Goal: Transaction & Acquisition: Purchase product/service

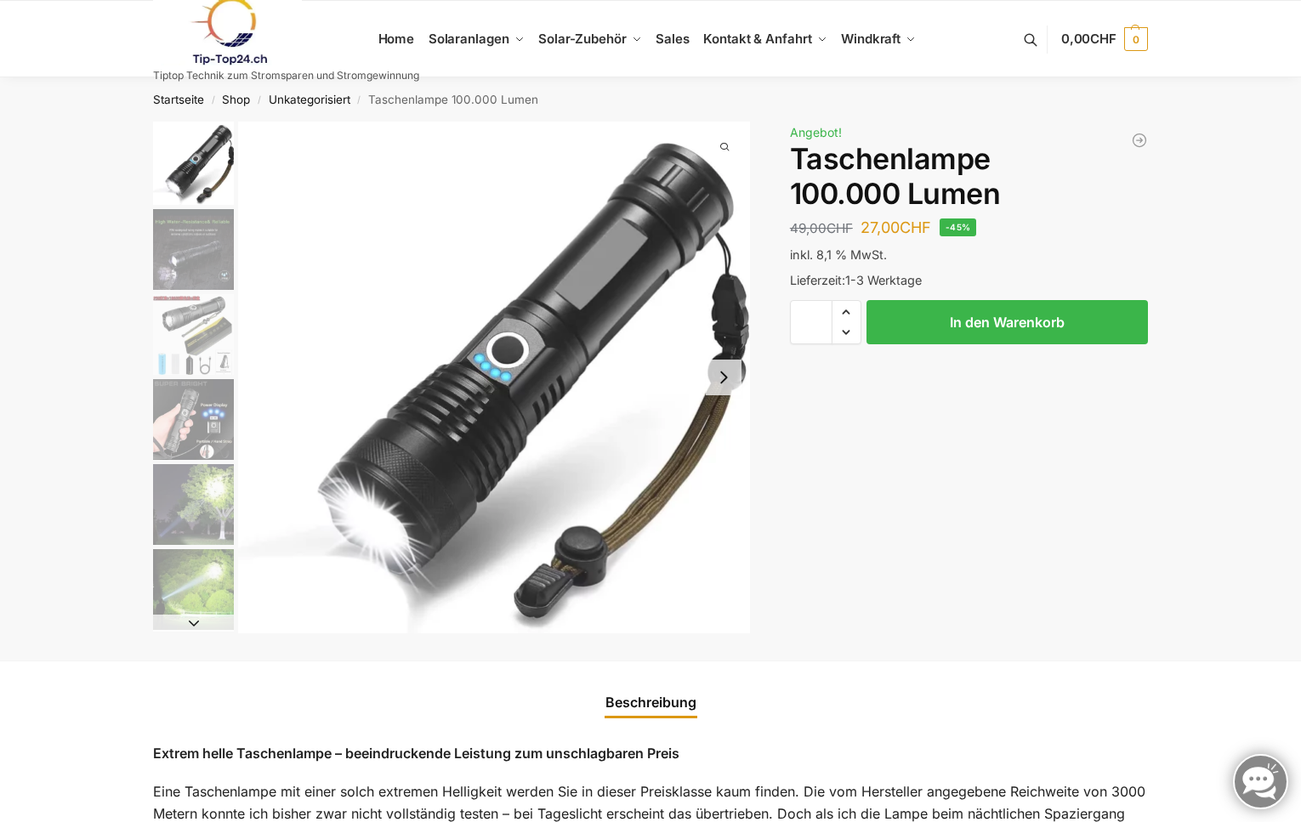
click at [212, 248] on img "2 / 6" at bounding box center [193, 249] width 81 height 81
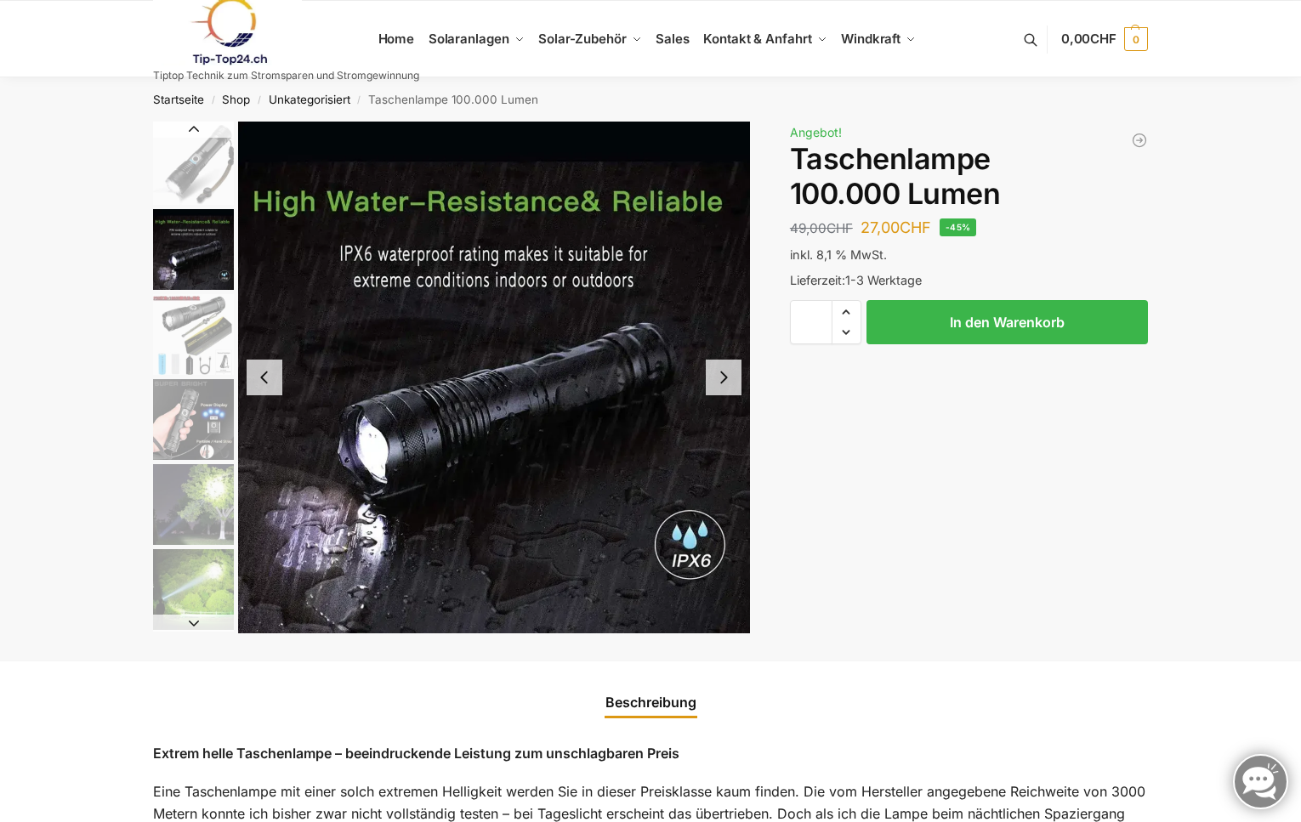
click at [726, 381] on button "Next slide" at bounding box center [724, 378] width 36 height 36
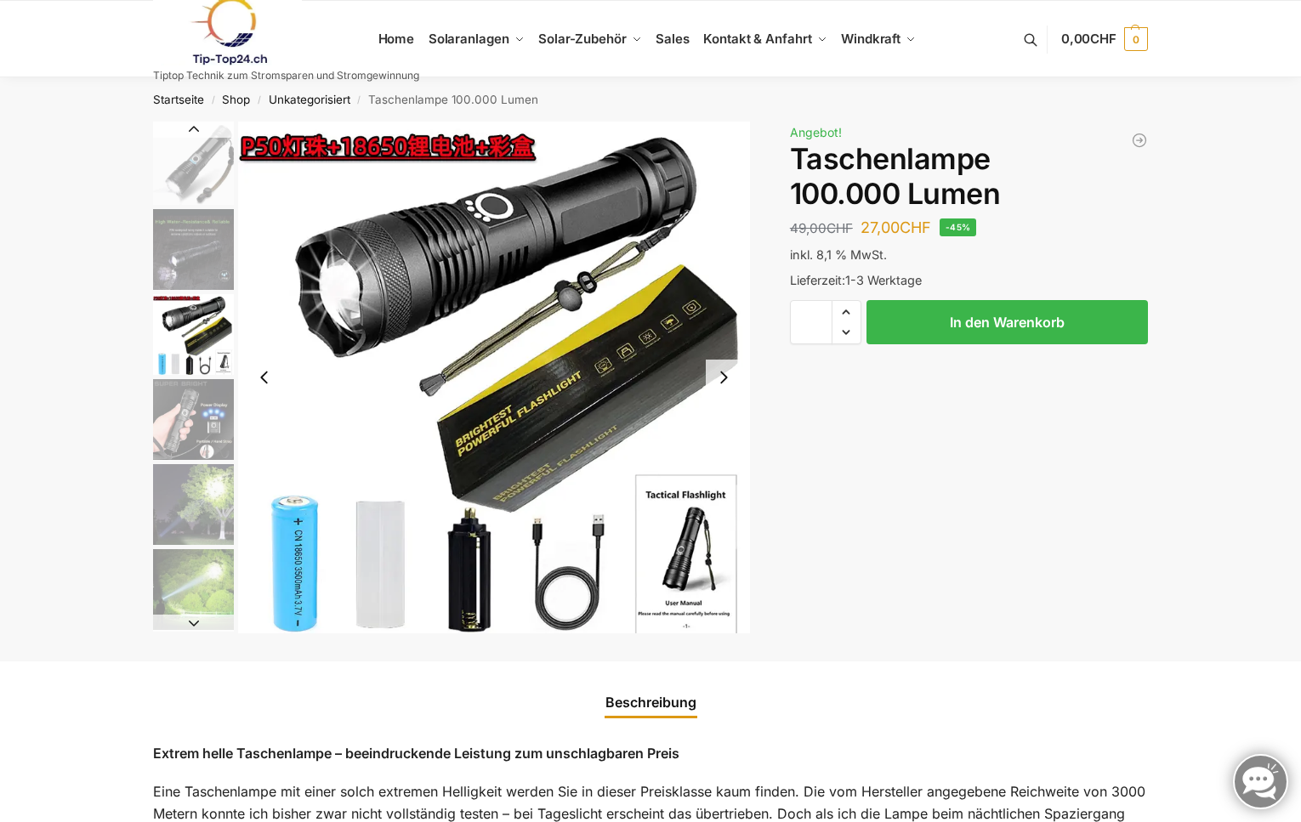
click at [726, 381] on button "Next slide" at bounding box center [724, 378] width 36 height 36
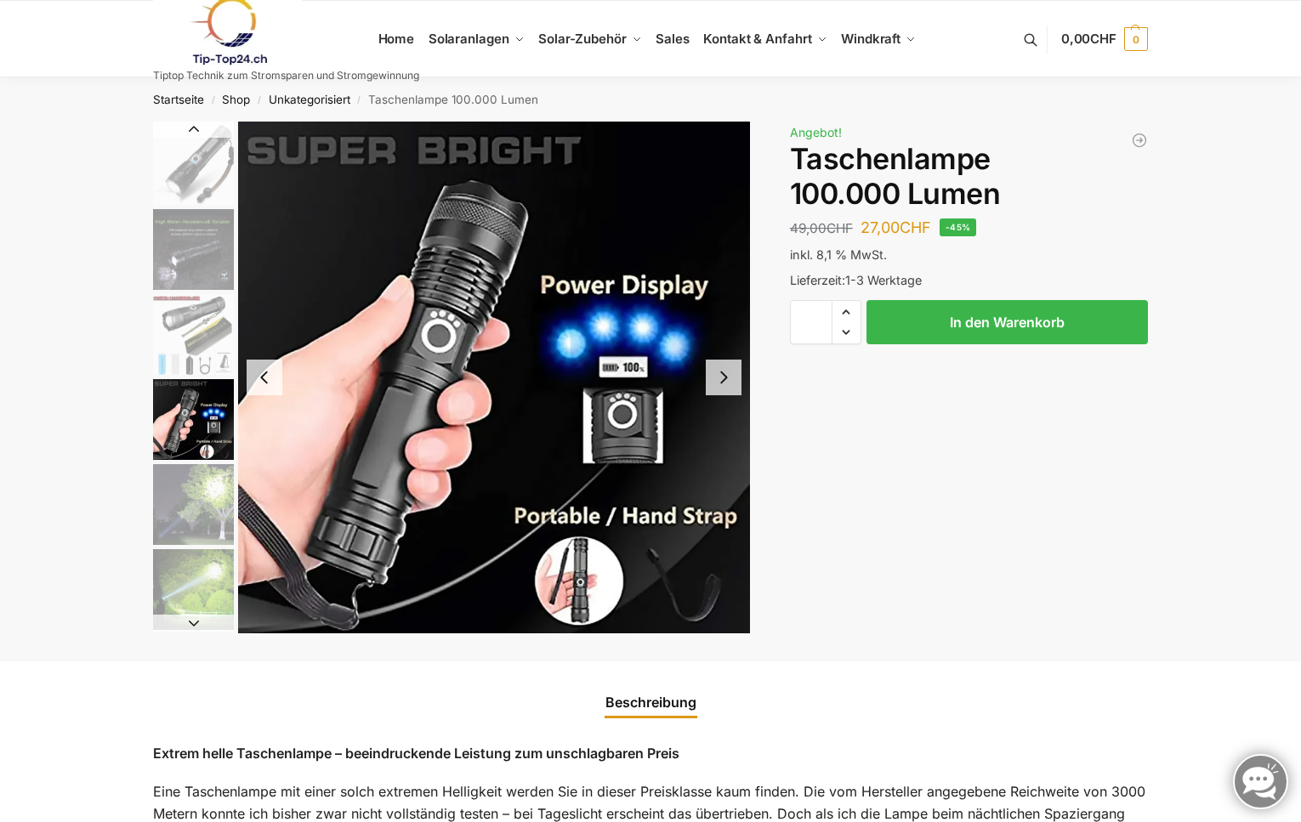
click at [726, 381] on button "Next slide" at bounding box center [724, 378] width 36 height 36
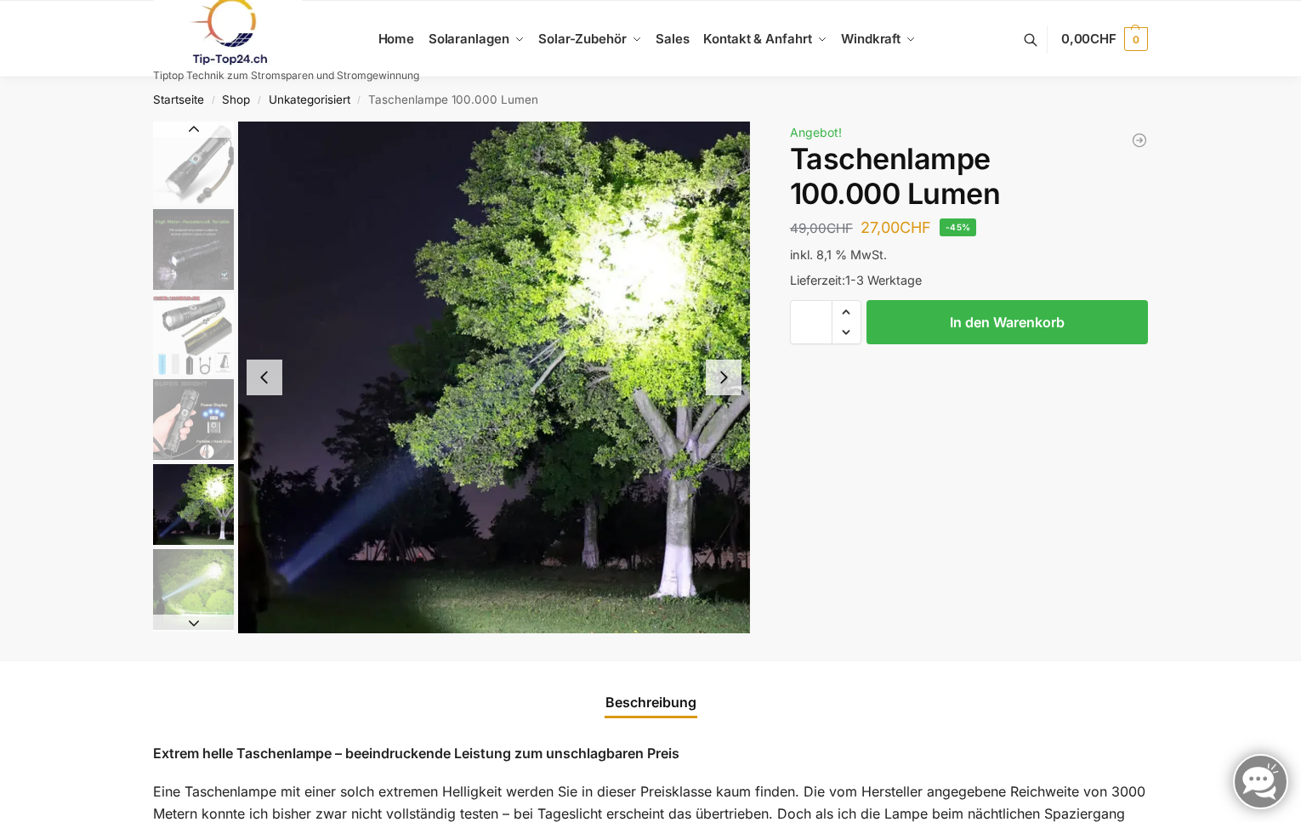
click at [726, 381] on button "Next slide" at bounding box center [724, 378] width 36 height 36
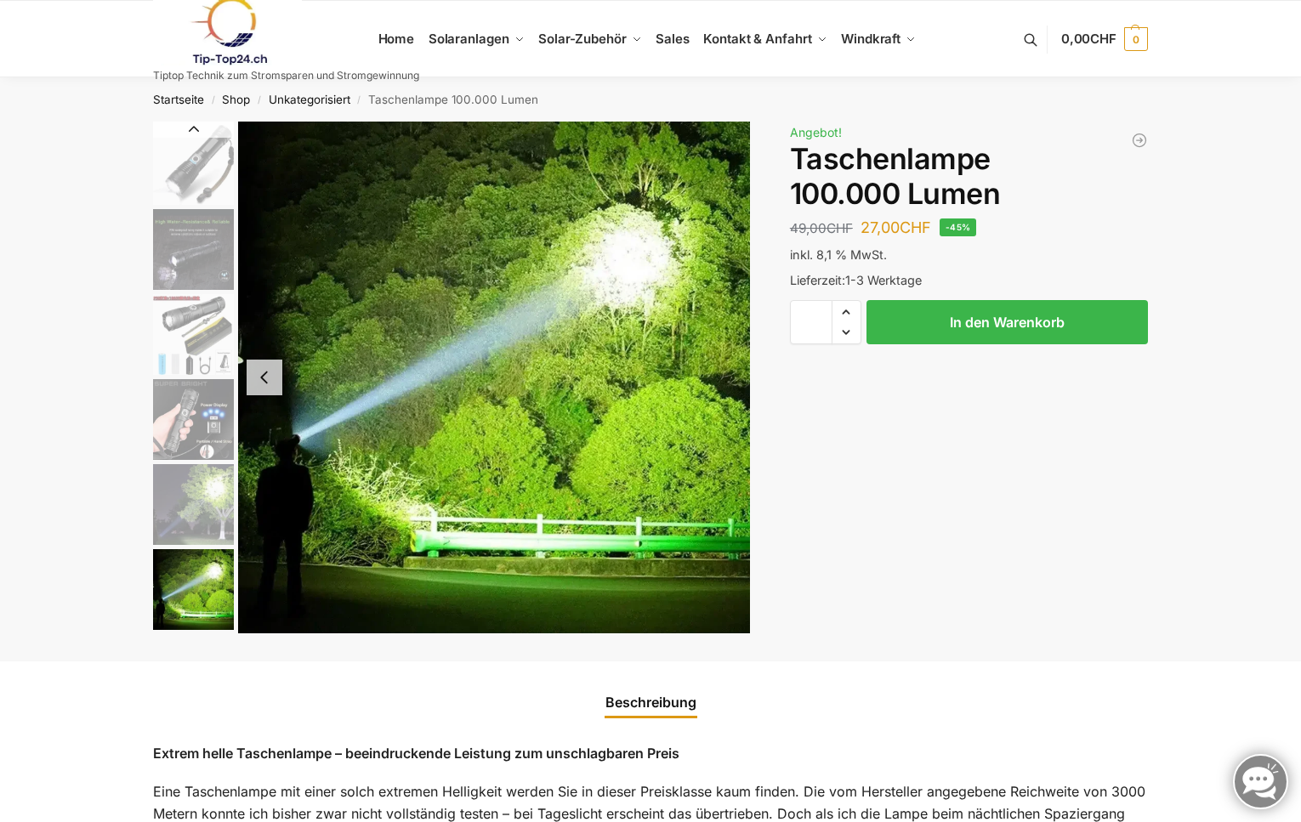
click at [726, 381] on img "6 / 6" at bounding box center [494, 378] width 512 height 512
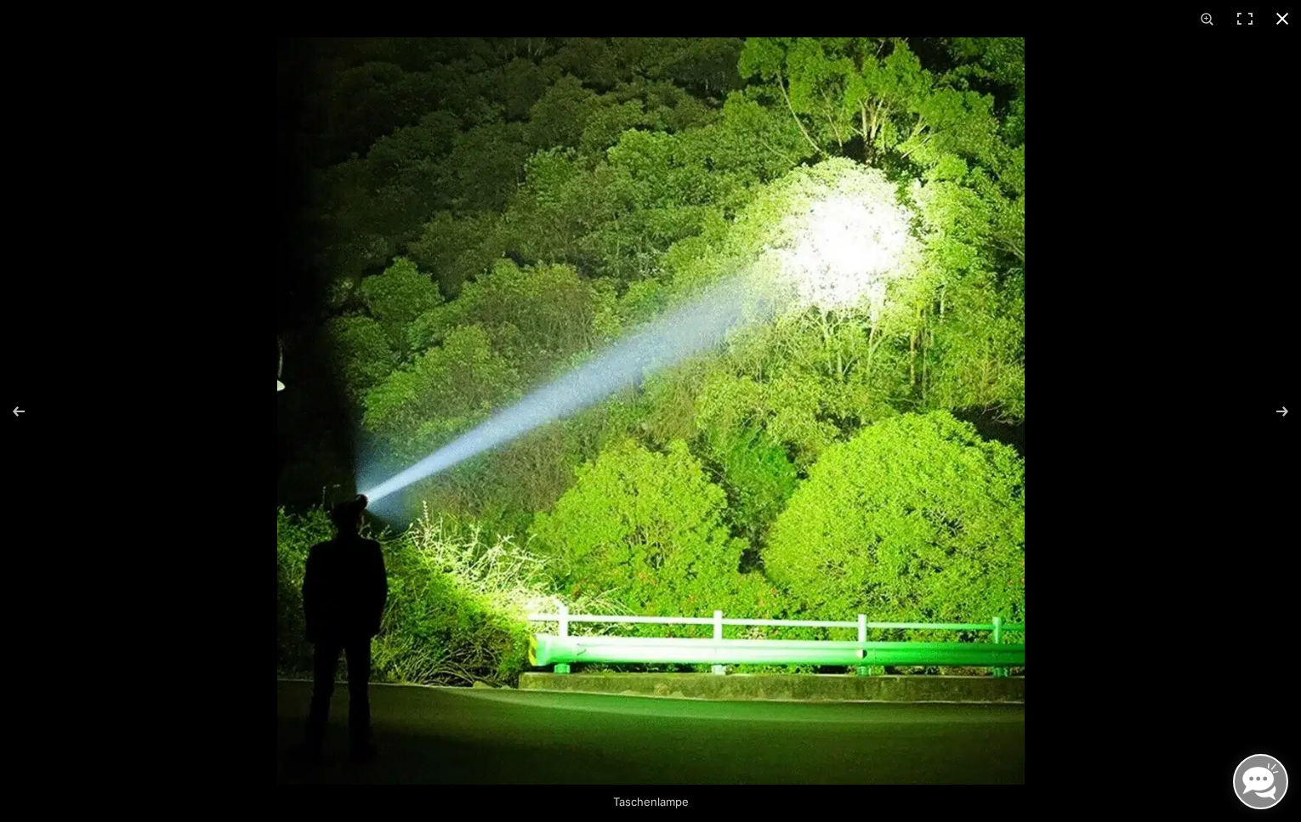
click at [1282, 12] on button "Close (Esc)" at bounding box center [1282, 18] width 37 height 37
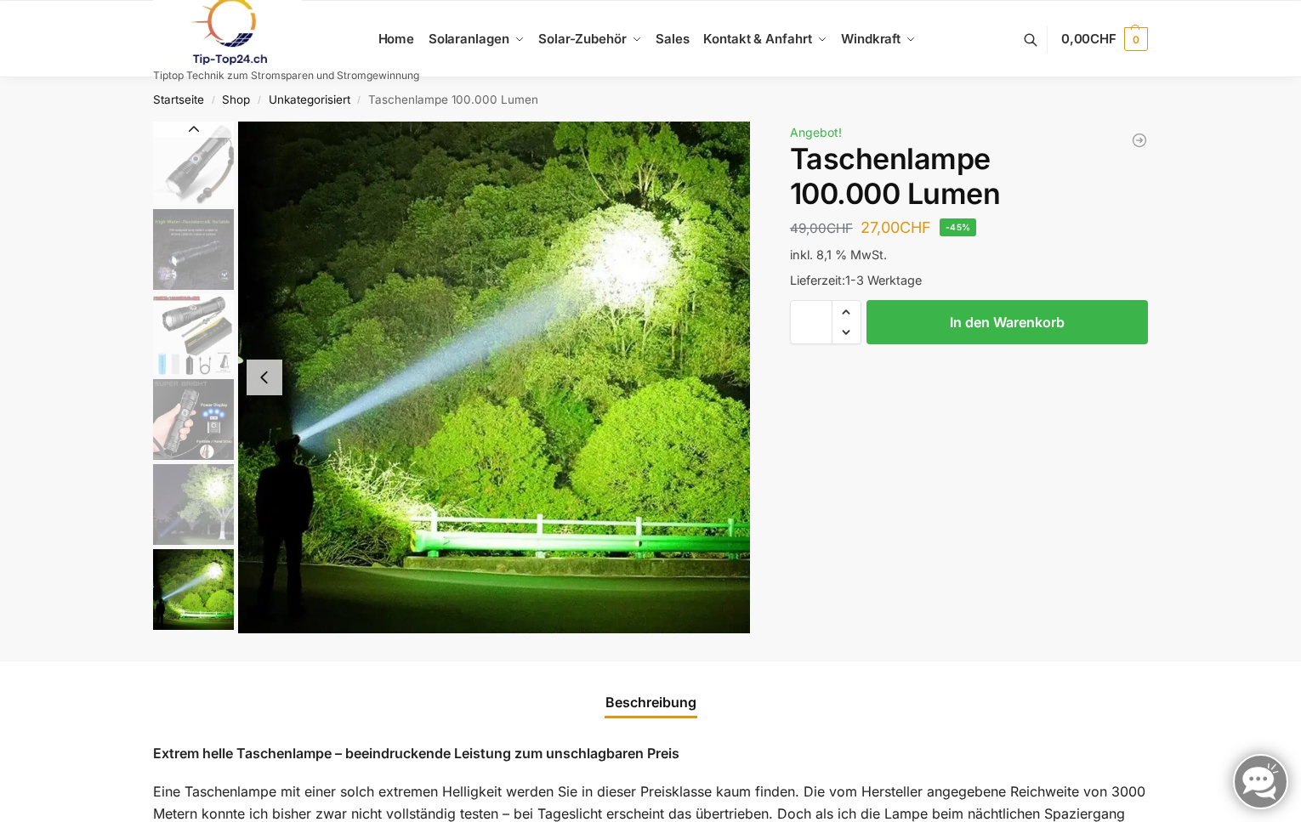
click at [199, 178] on img "1 / 6" at bounding box center [193, 163] width 81 height 83
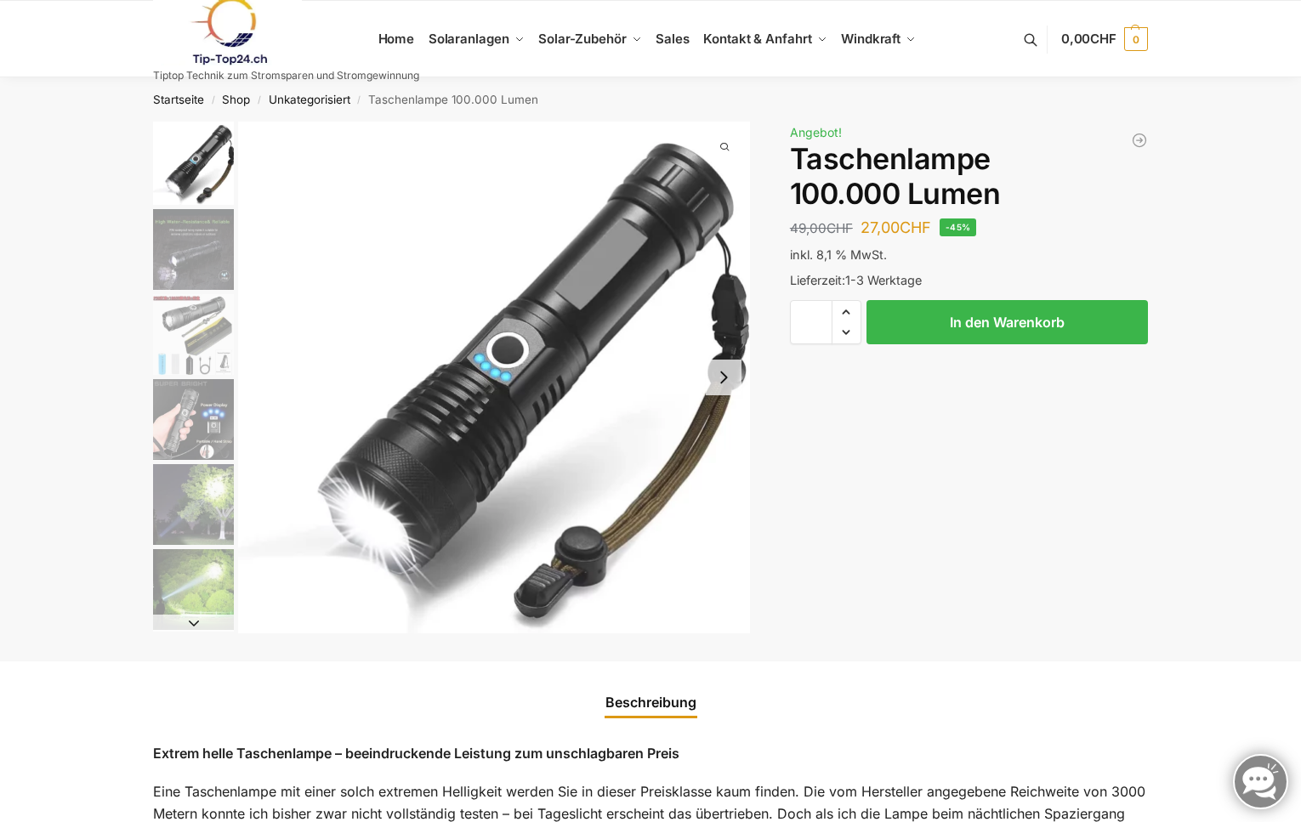
click at [198, 342] on img "3 / 6" at bounding box center [193, 334] width 81 height 81
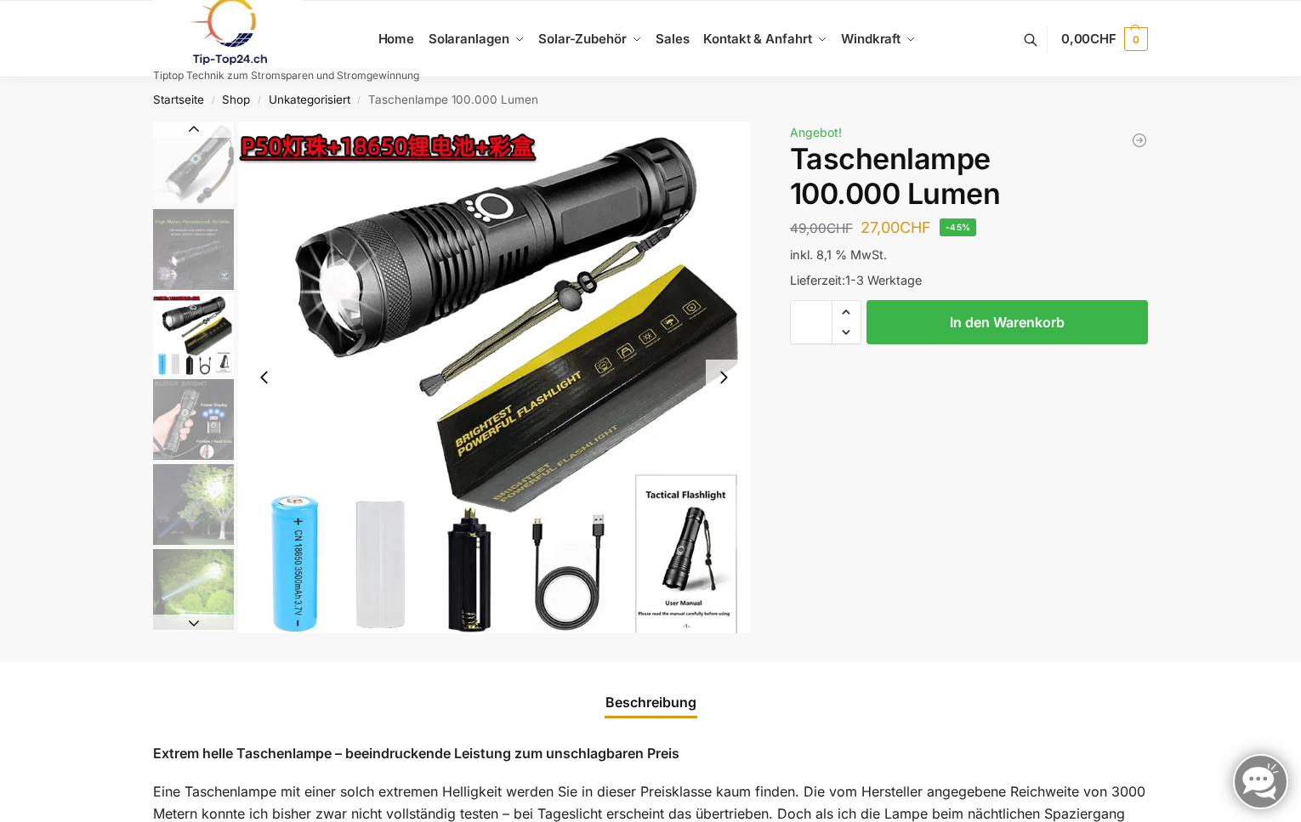
click at [202, 424] on img "4 / 6" at bounding box center [193, 419] width 81 height 81
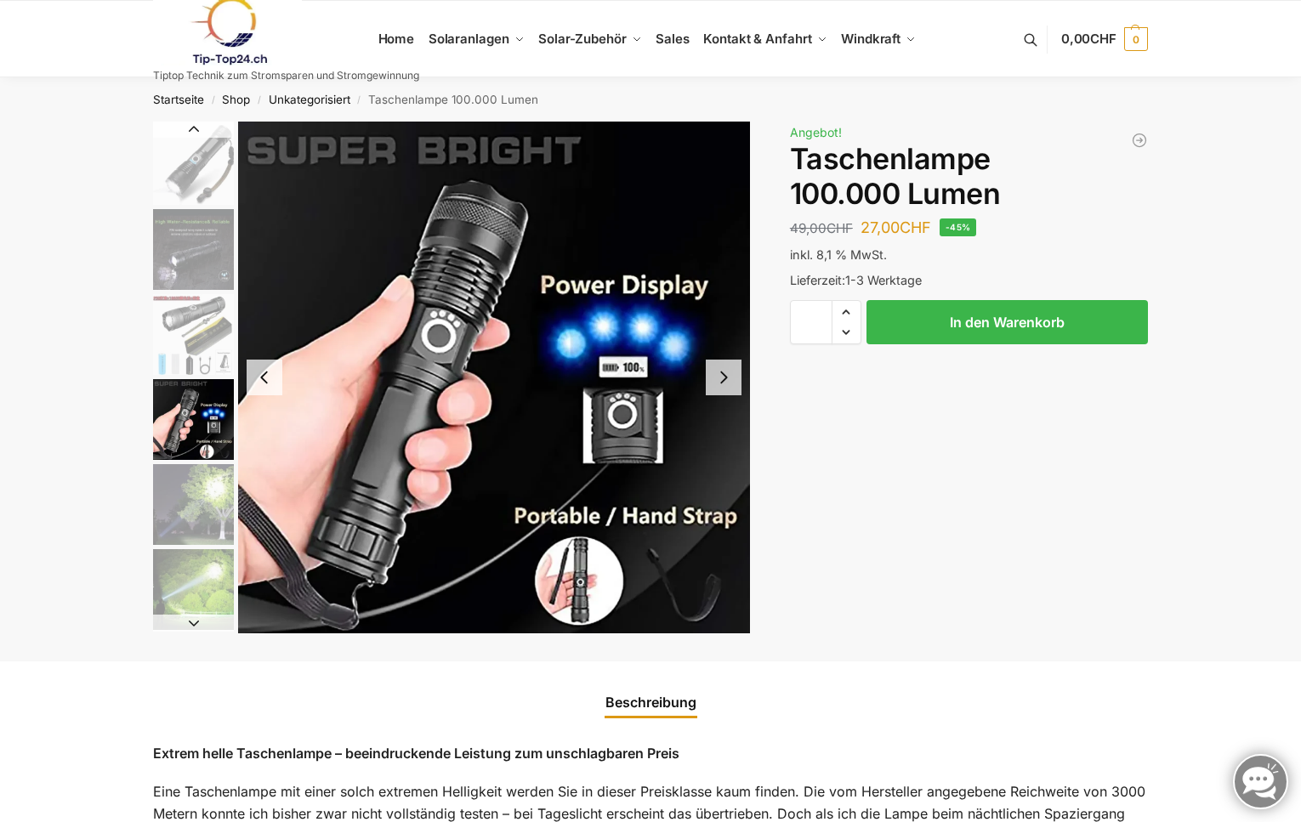
click at [199, 503] on img "5 / 6" at bounding box center [193, 504] width 81 height 81
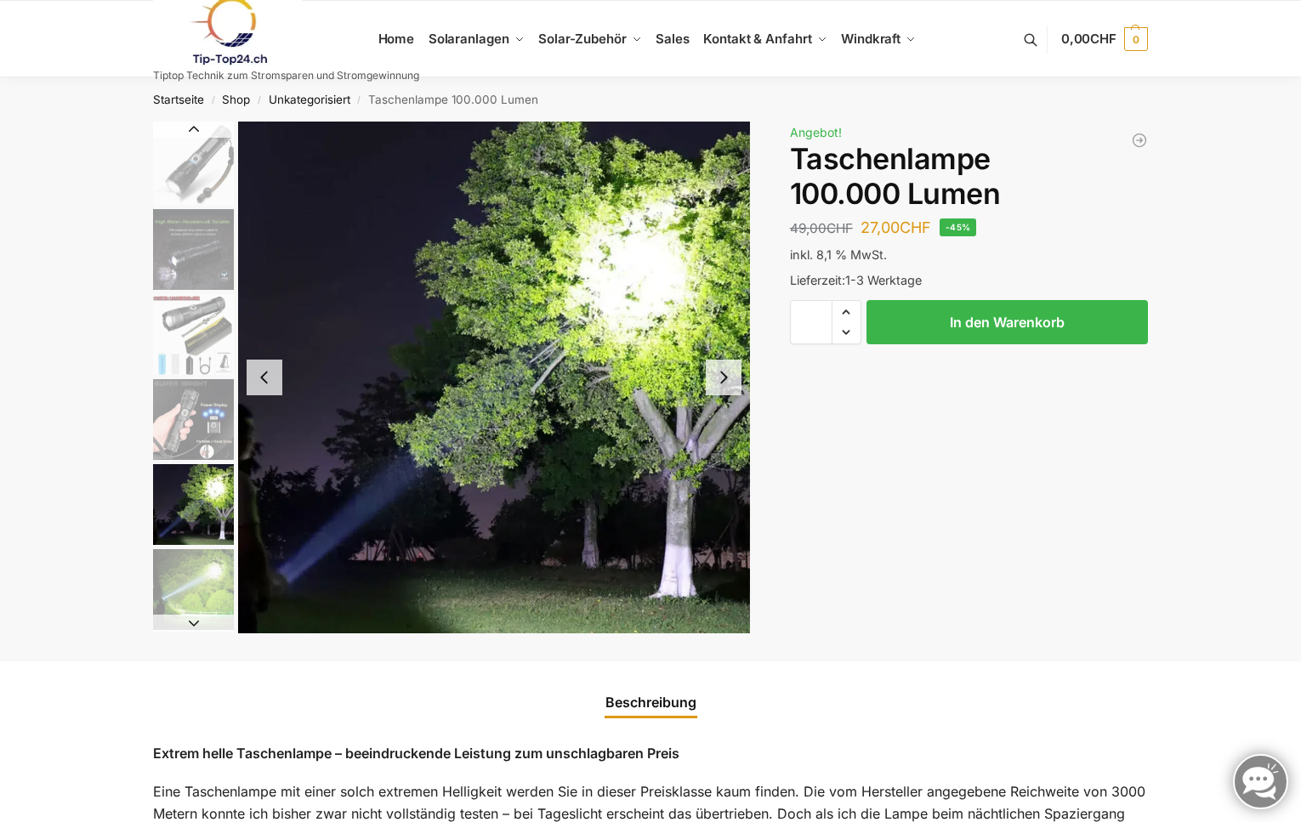
click at [205, 578] on img "6 / 6" at bounding box center [193, 589] width 81 height 81
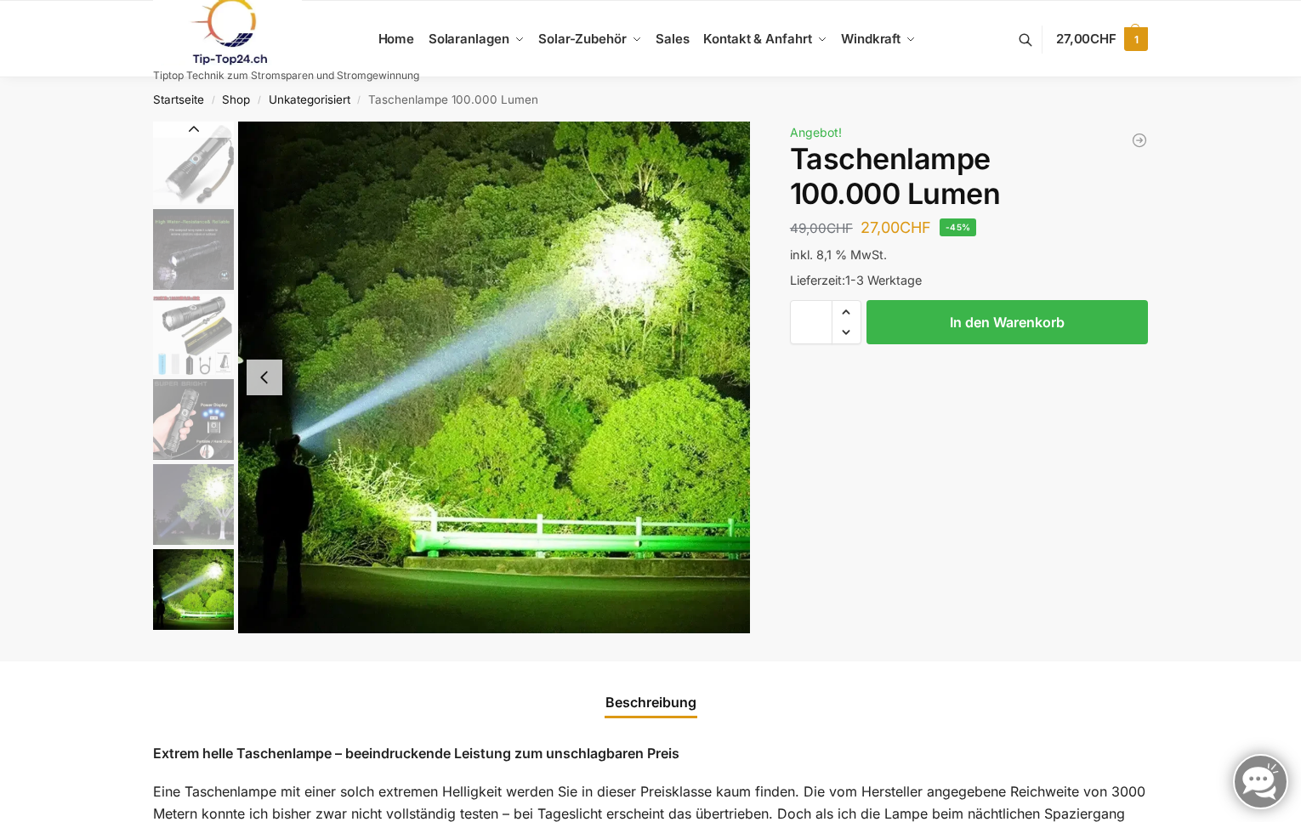
click at [1137, 37] on span "1" at bounding box center [1136, 39] width 24 height 24
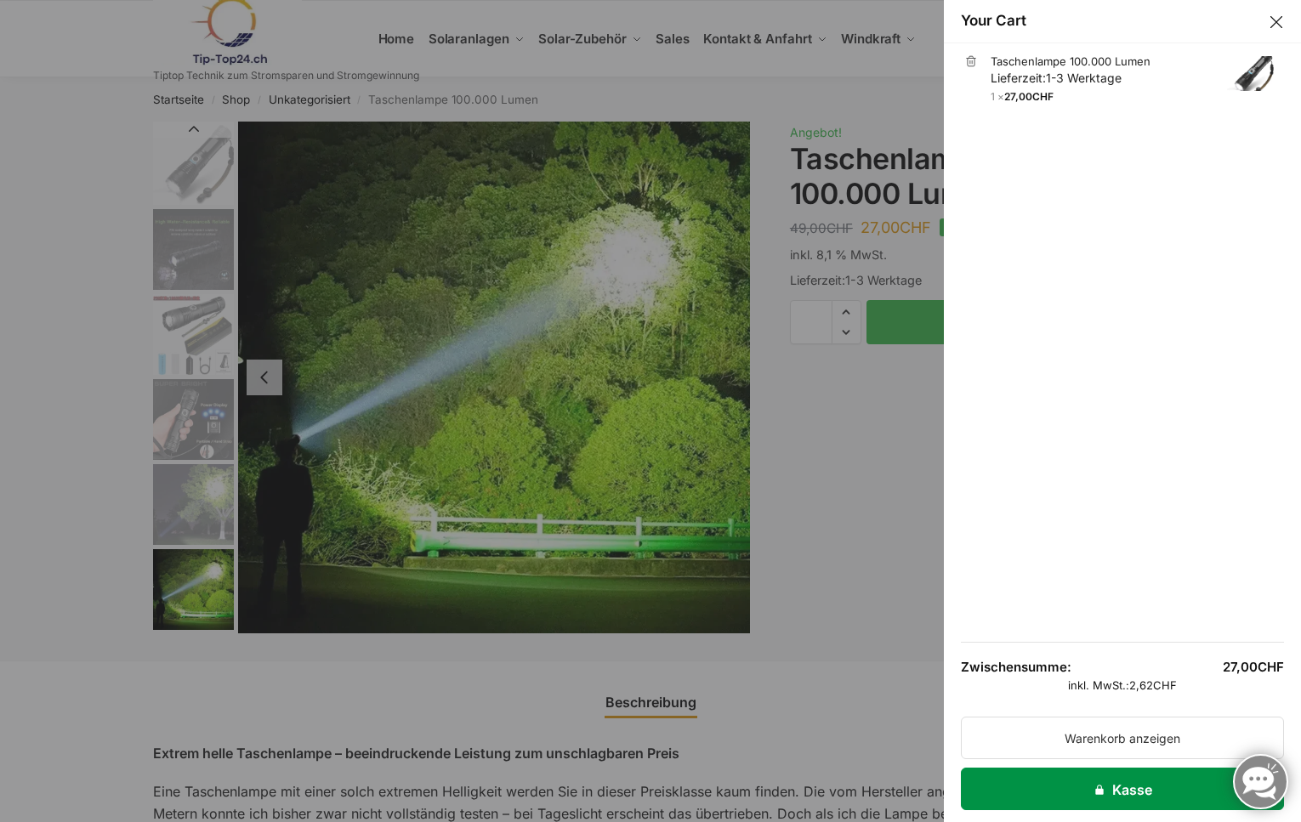
click at [1112, 788] on link "Kasse" at bounding box center [1122, 789] width 323 height 43
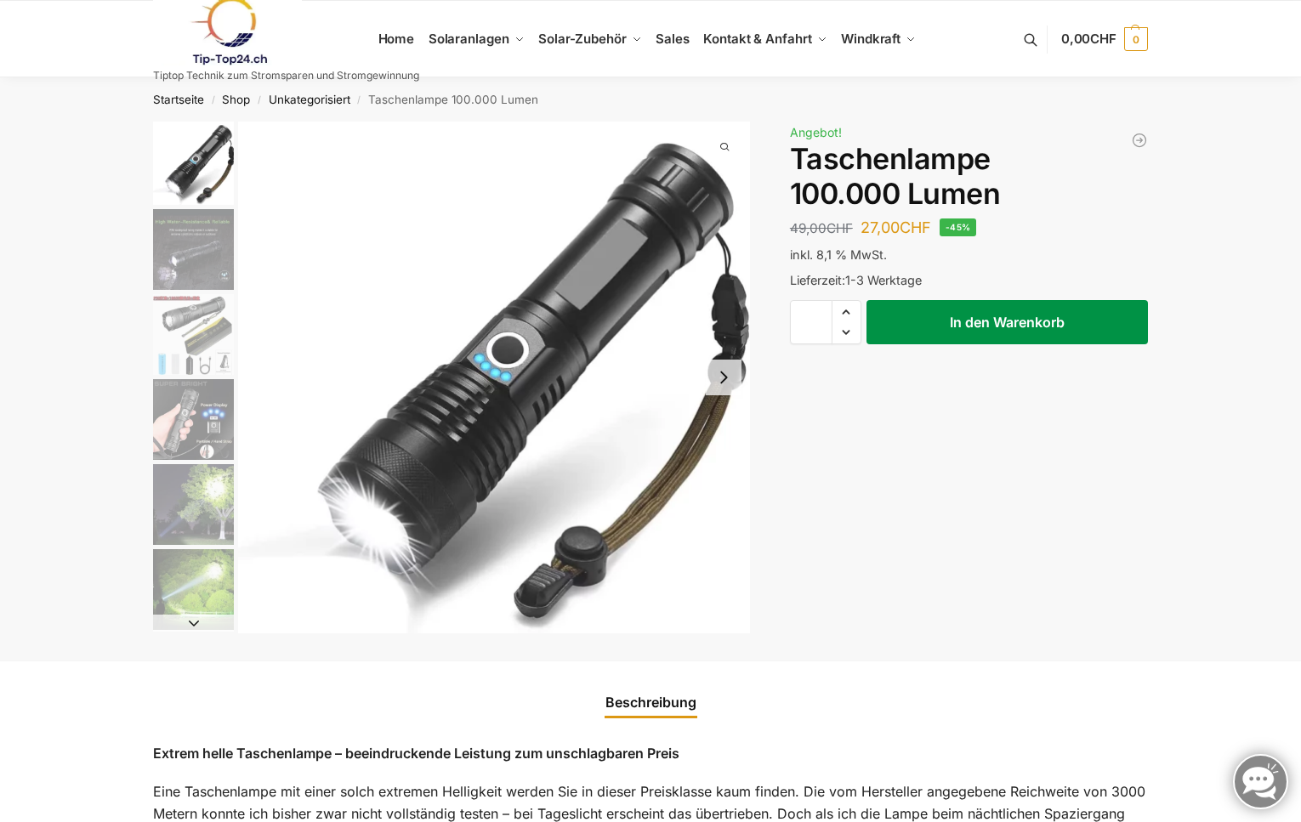
click at [990, 321] on button "In den Warenkorb" at bounding box center [1008, 322] width 282 height 44
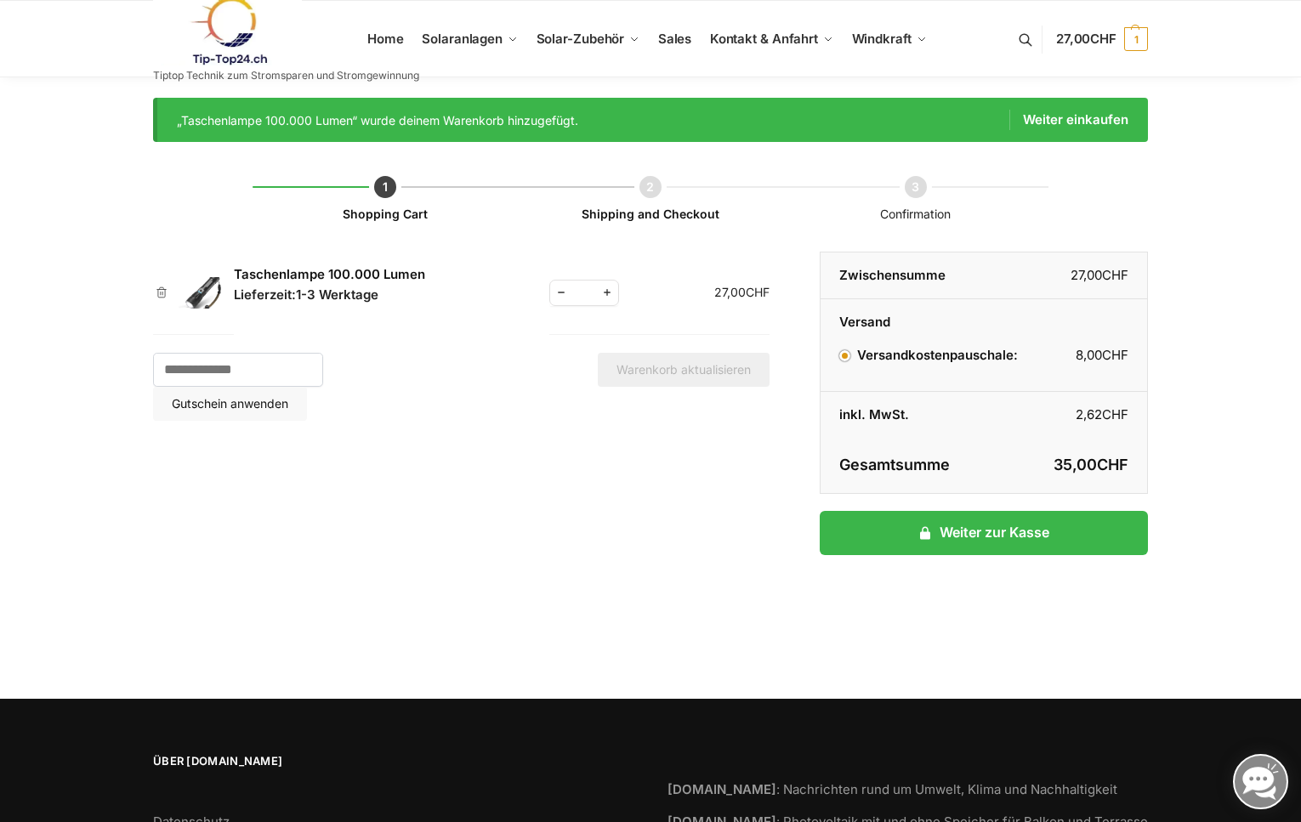
click at [372, 273] on link "Taschenlampe 100.000 Lumen" at bounding box center [329, 274] width 191 height 16
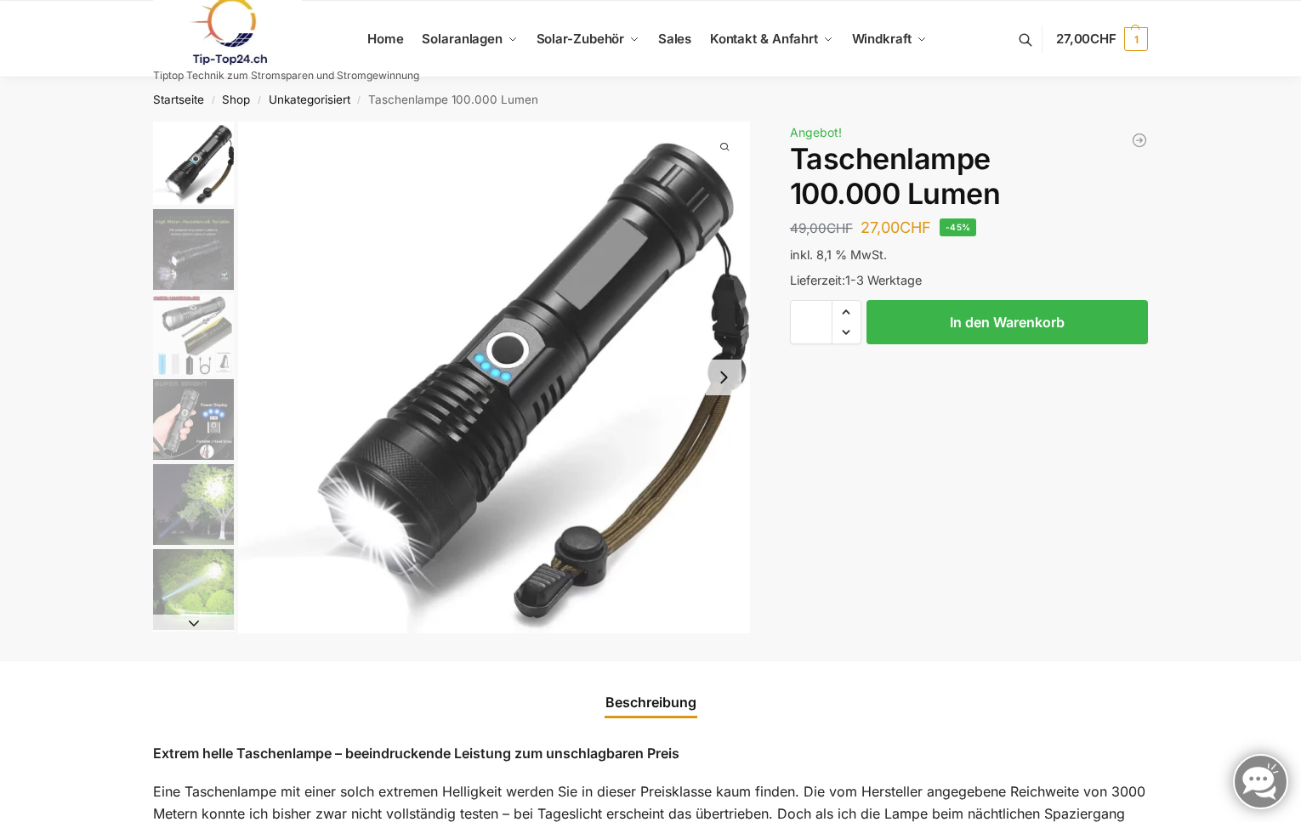
click at [372, 273] on img "1 / 6" at bounding box center [494, 378] width 512 height 512
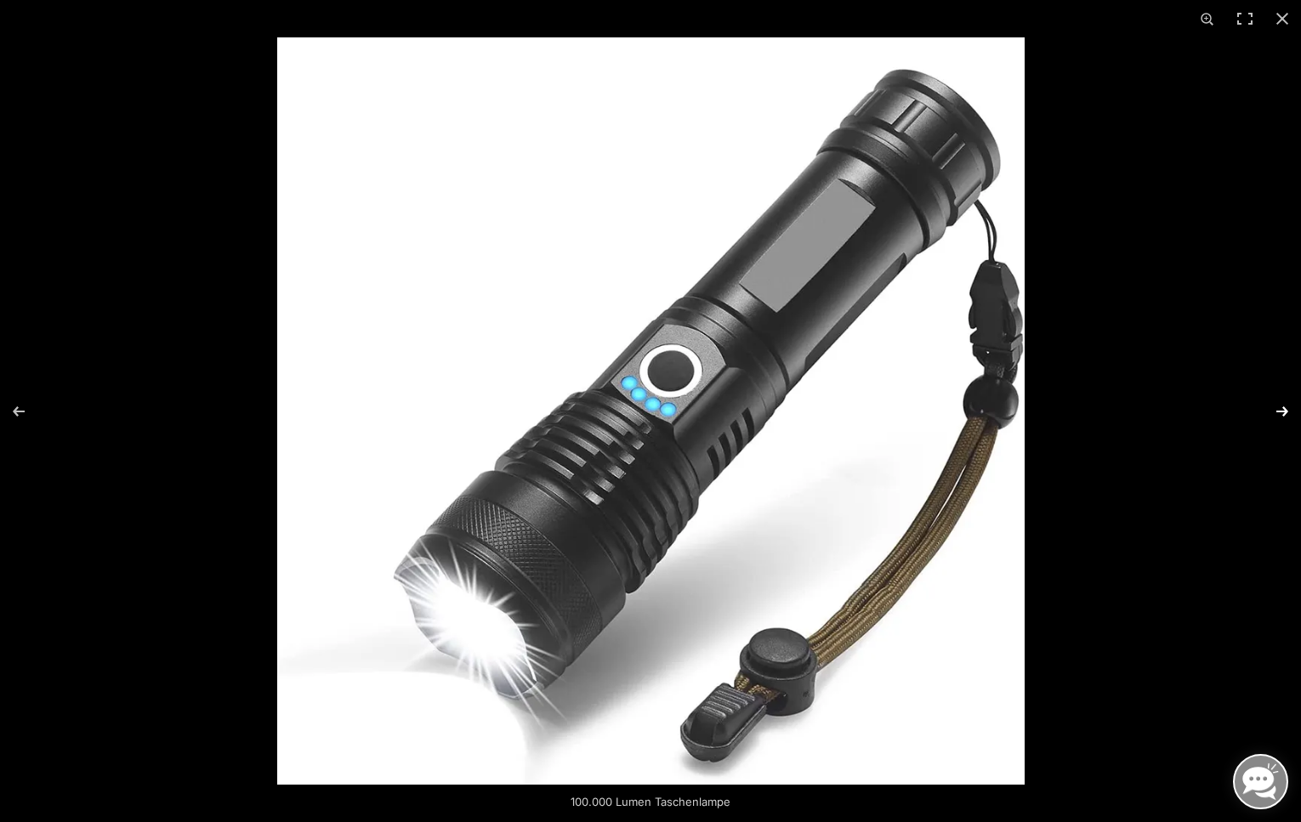
click at [1280, 411] on button "Next (arrow right)" at bounding box center [1272, 411] width 60 height 85
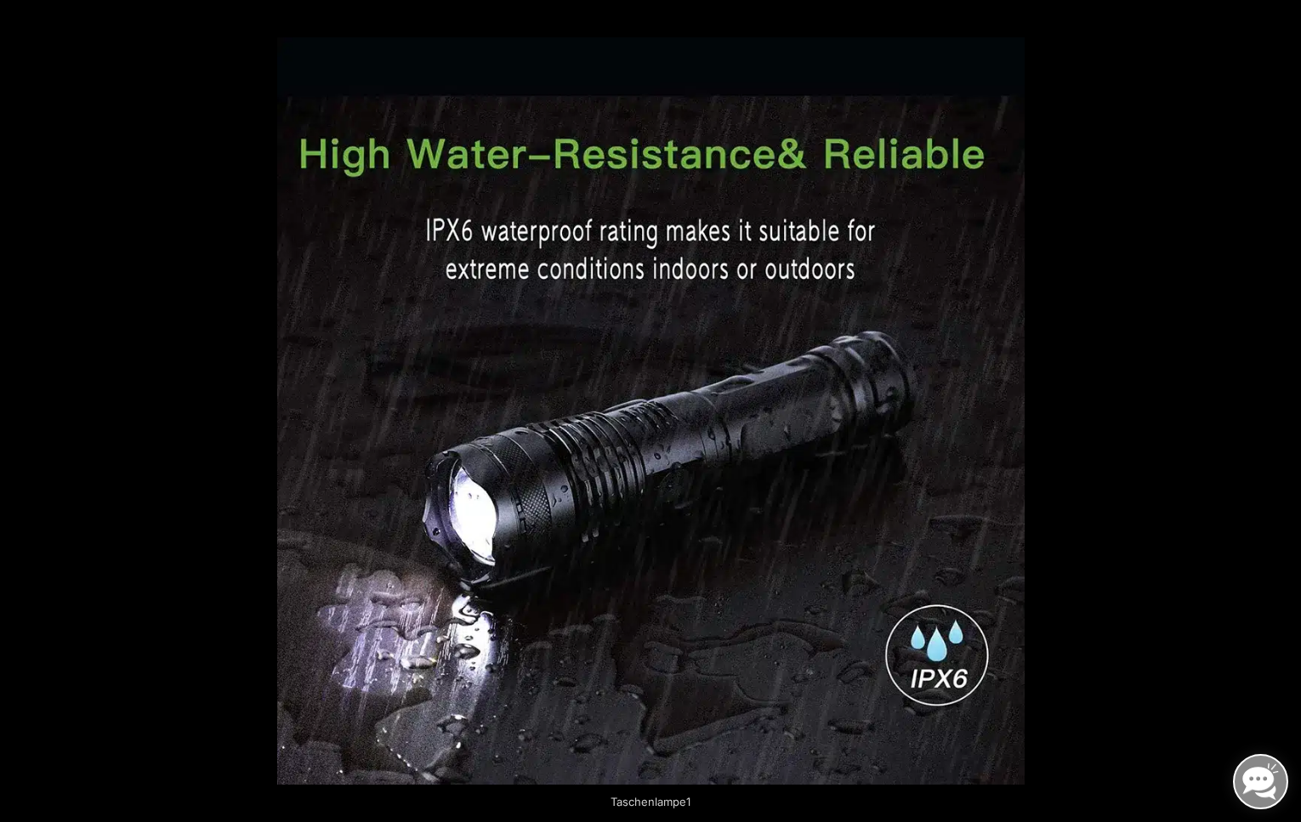
click at [1280, 411] on button "Next (arrow right)" at bounding box center [1272, 411] width 60 height 85
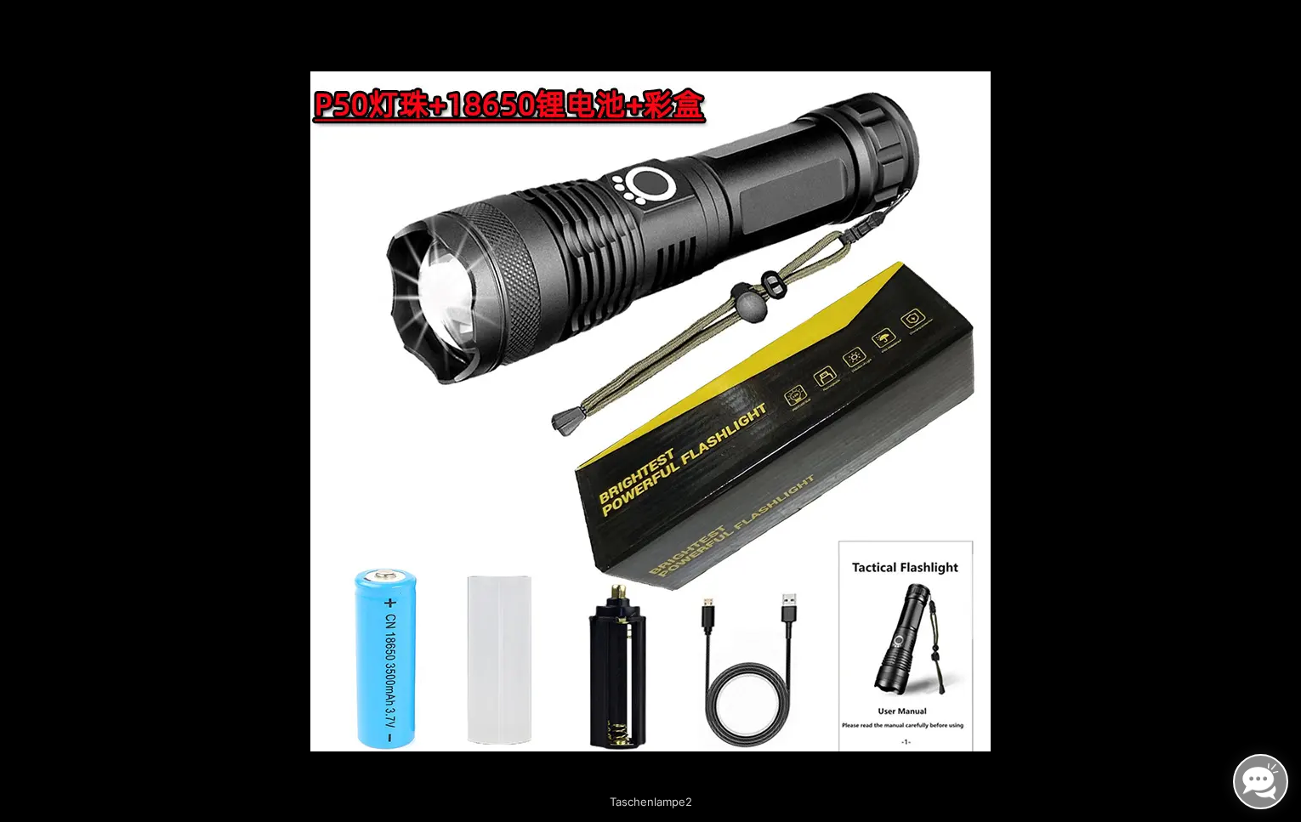
click at [1280, 411] on button "Next (arrow right)" at bounding box center [1272, 411] width 60 height 85
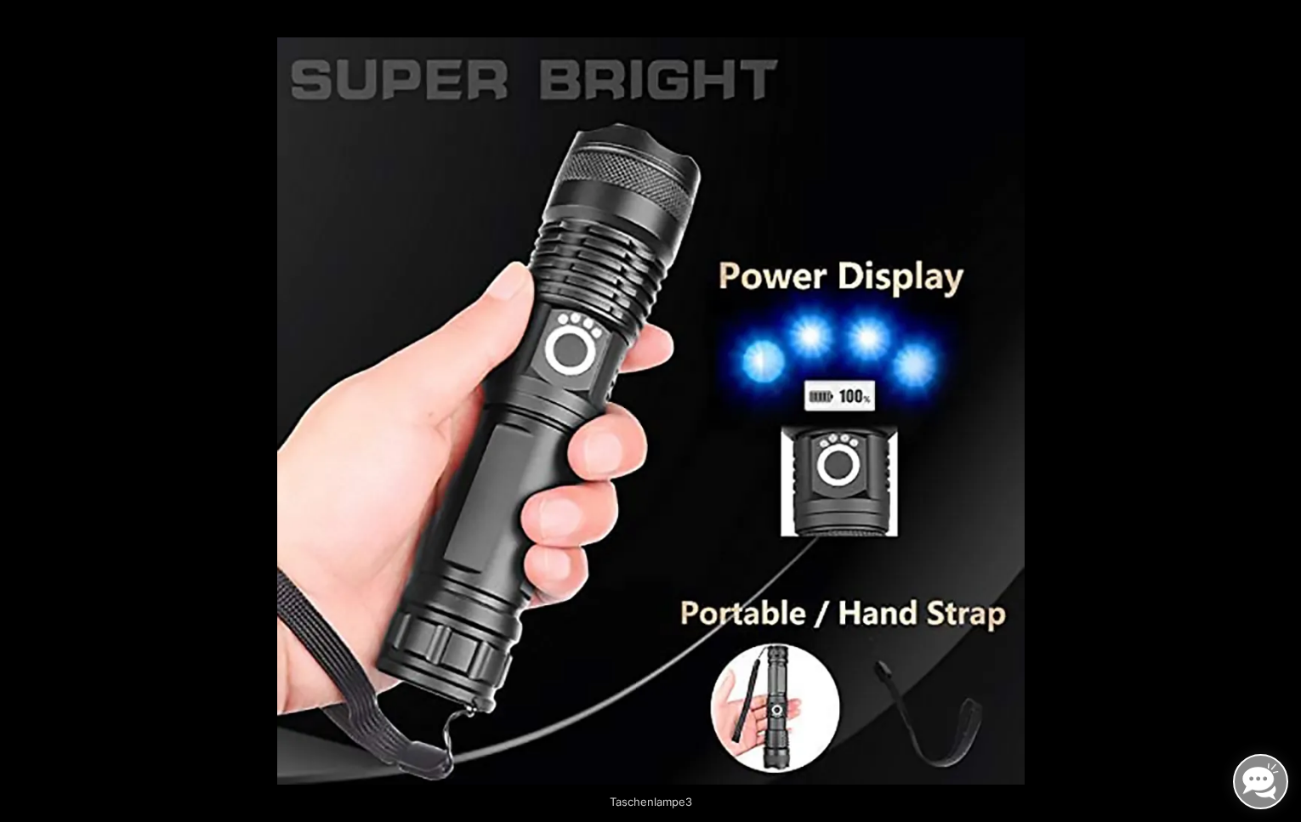
click at [1280, 411] on button "Next (arrow right)" at bounding box center [1272, 411] width 60 height 85
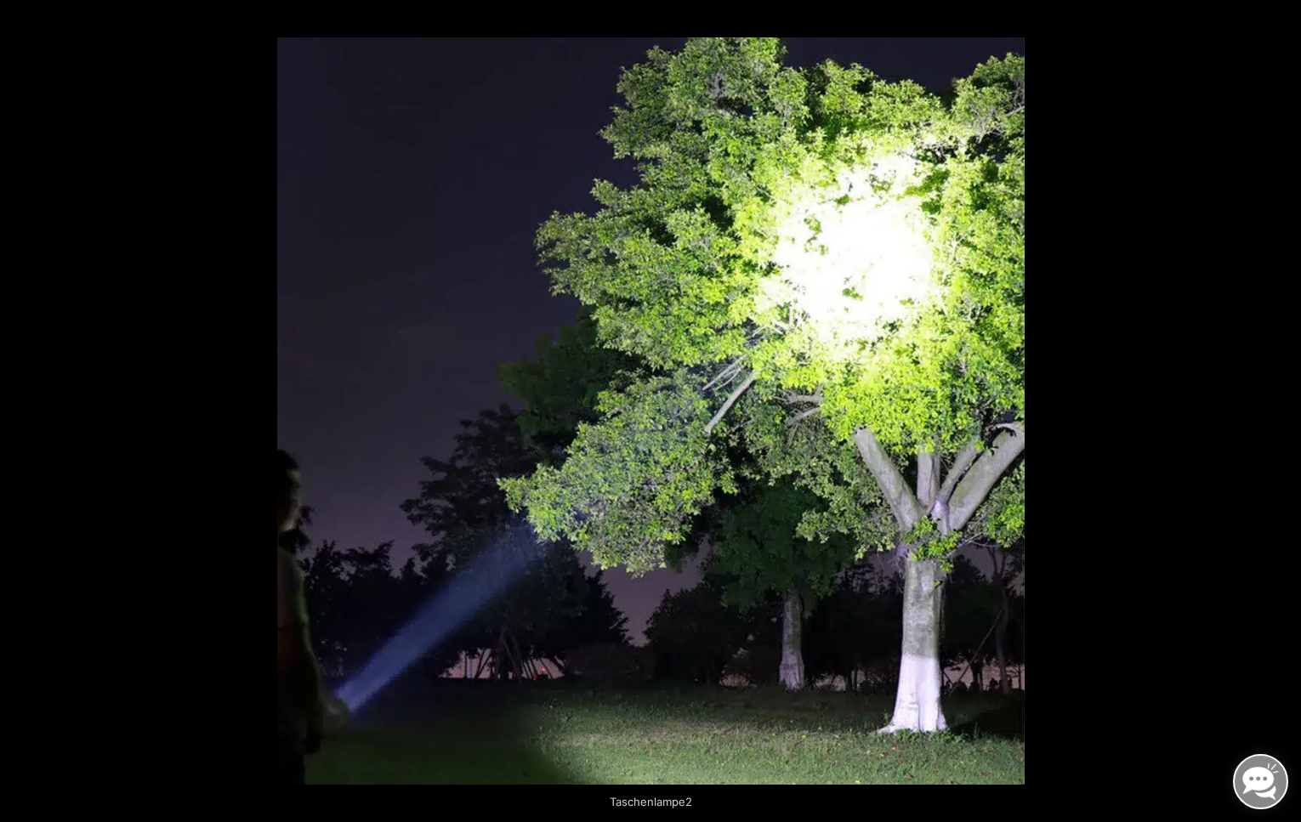
click at [1280, 411] on button "Next (arrow right)" at bounding box center [1272, 411] width 60 height 85
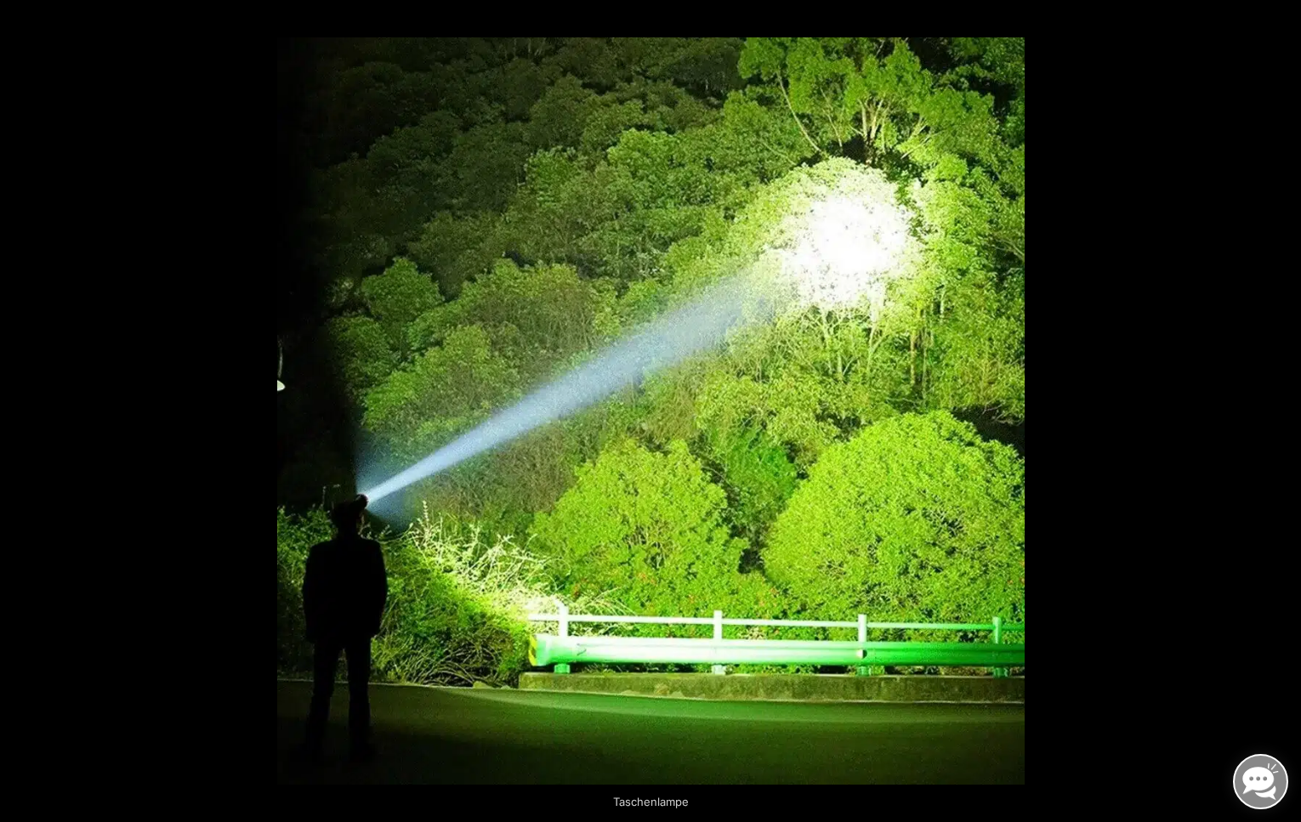
click at [1280, 411] on button "Next (arrow right)" at bounding box center [1272, 411] width 60 height 85
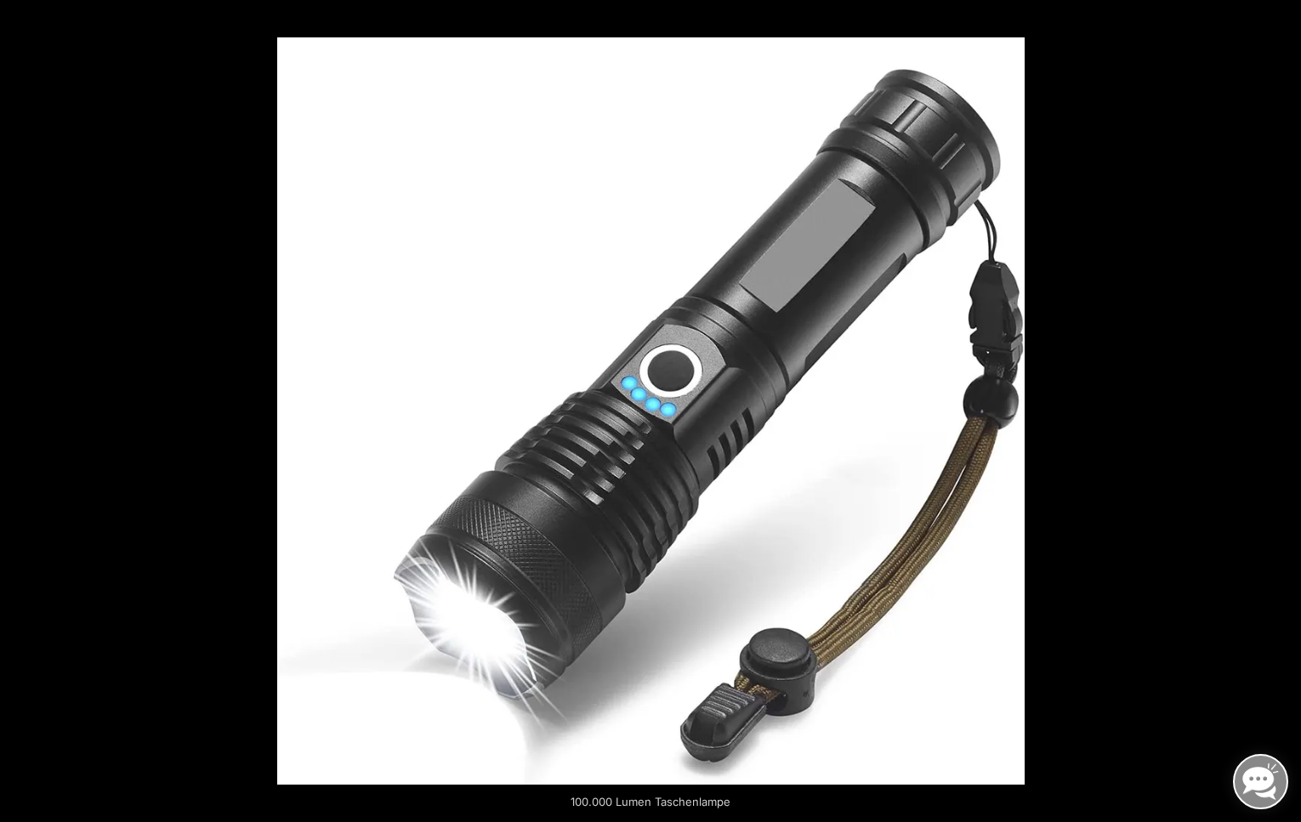
click at [1280, 411] on button "Next (arrow right)" at bounding box center [1272, 411] width 60 height 85
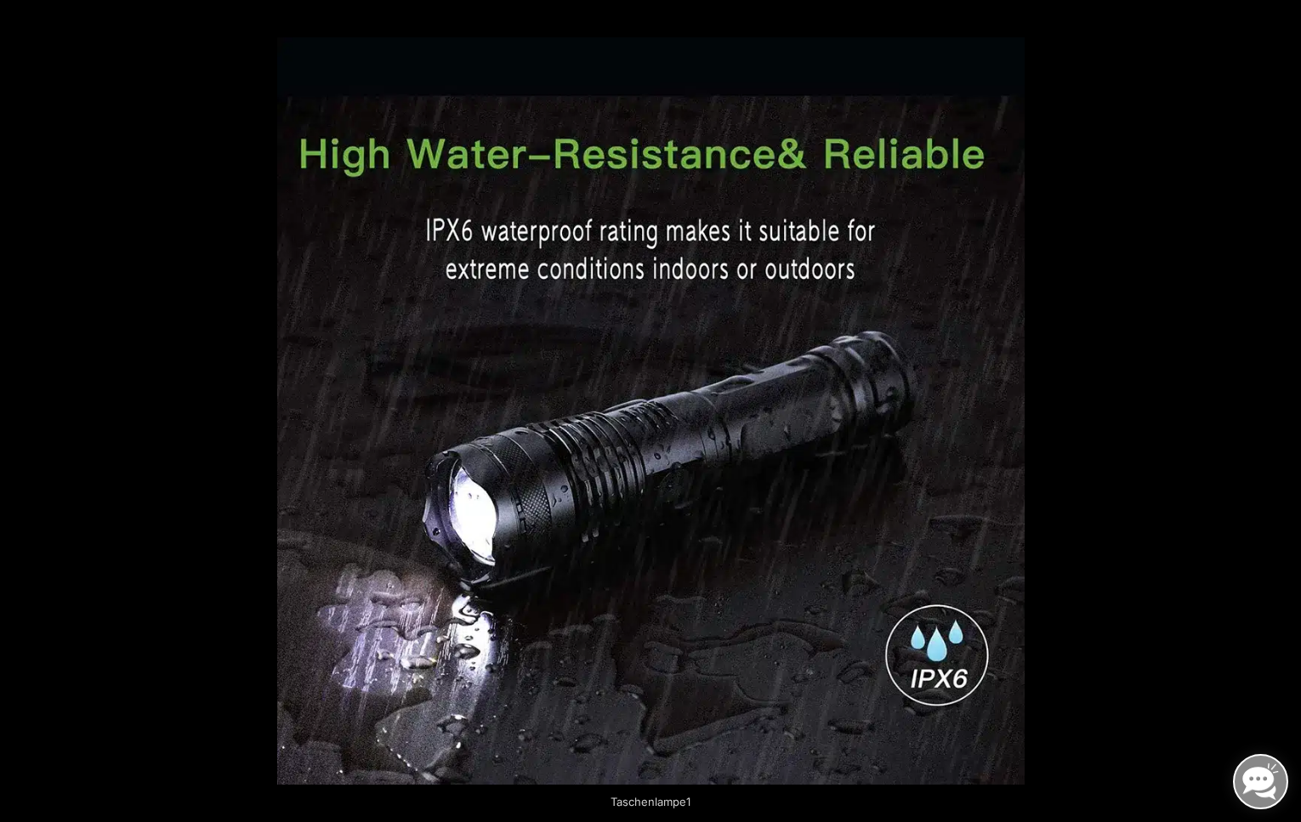
click at [1280, 411] on button "Next (arrow right)" at bounding box center [1272, 411] width 60 height 85
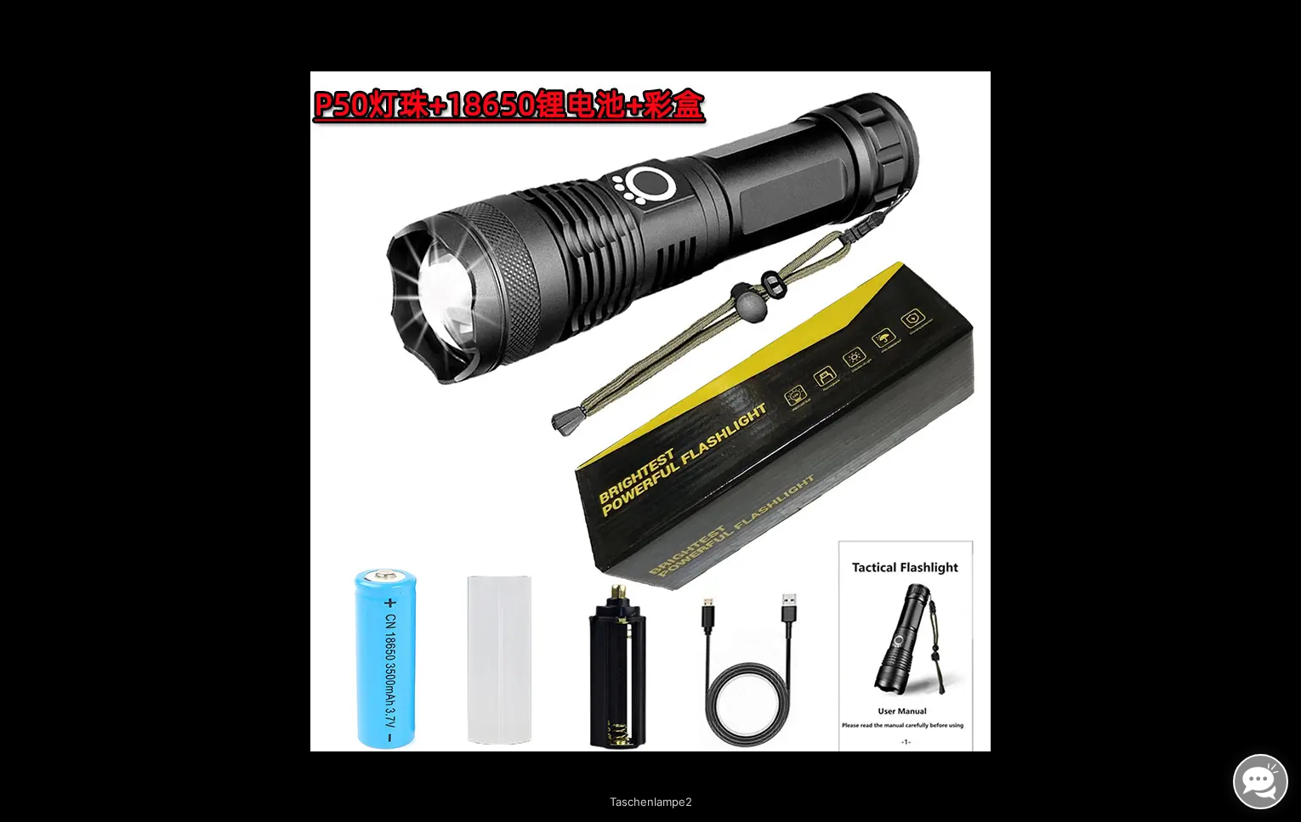
click at [1280, 411] on button "Next (arrow right)" at bounding box center [1272, 411] width 60 height 85
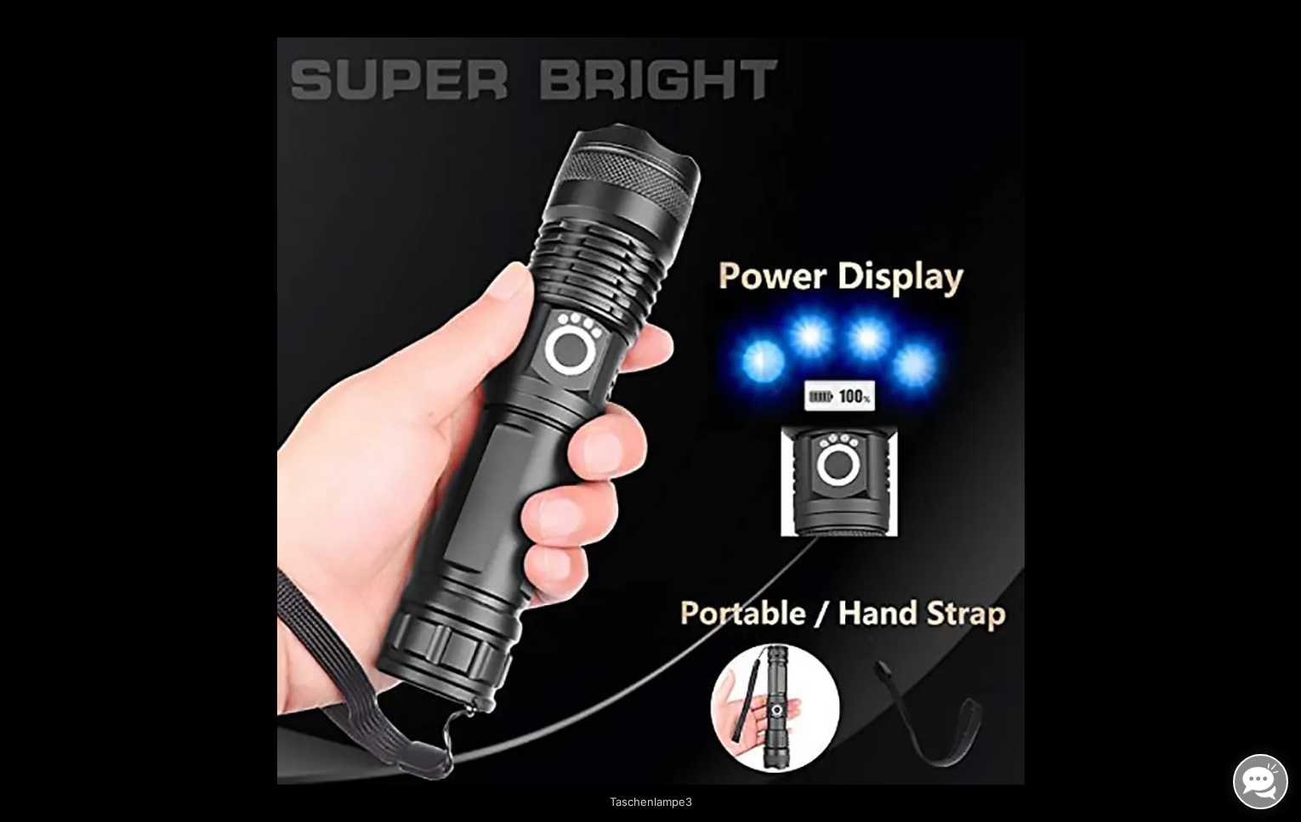
click at [1280, 411] on button "Next (arrow right)" at bounding box center [1272, 411] width 60 height 85
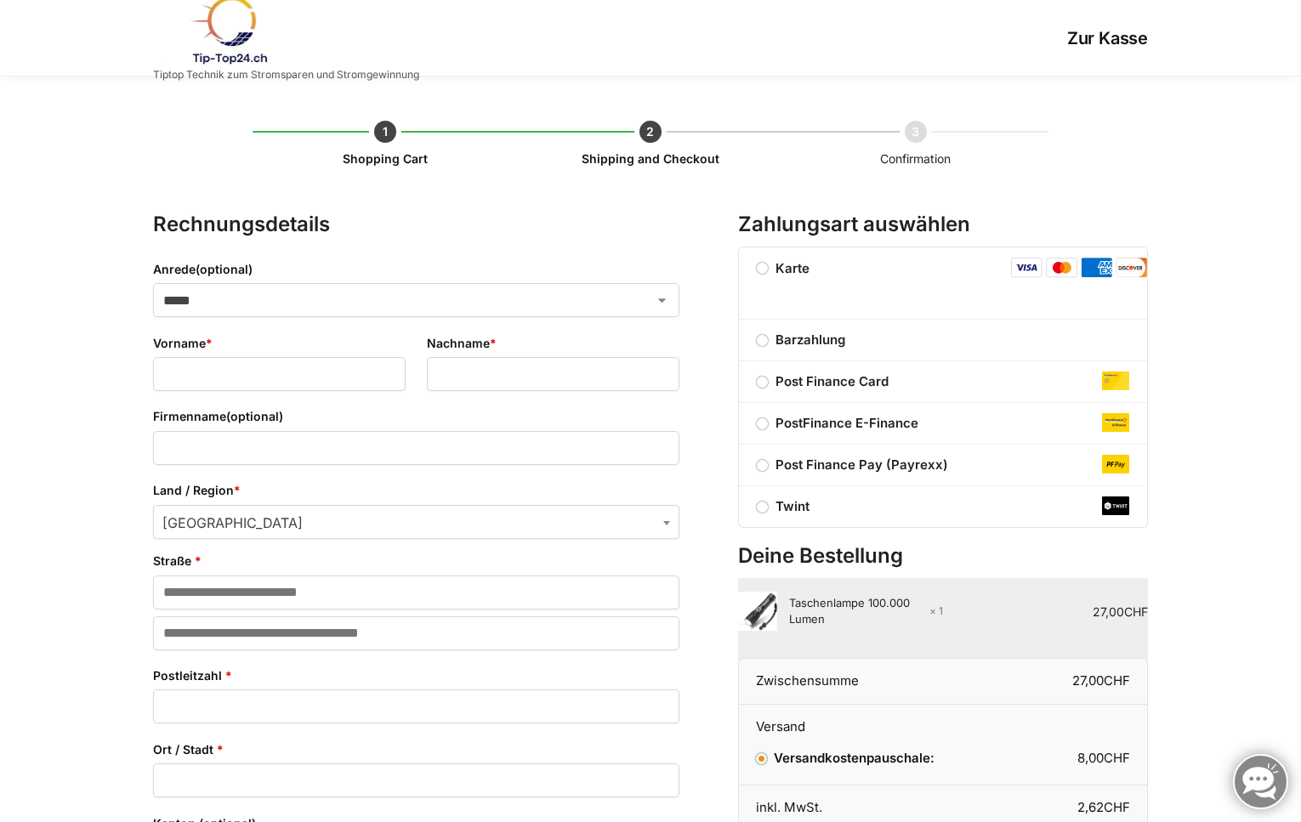
select select "**"
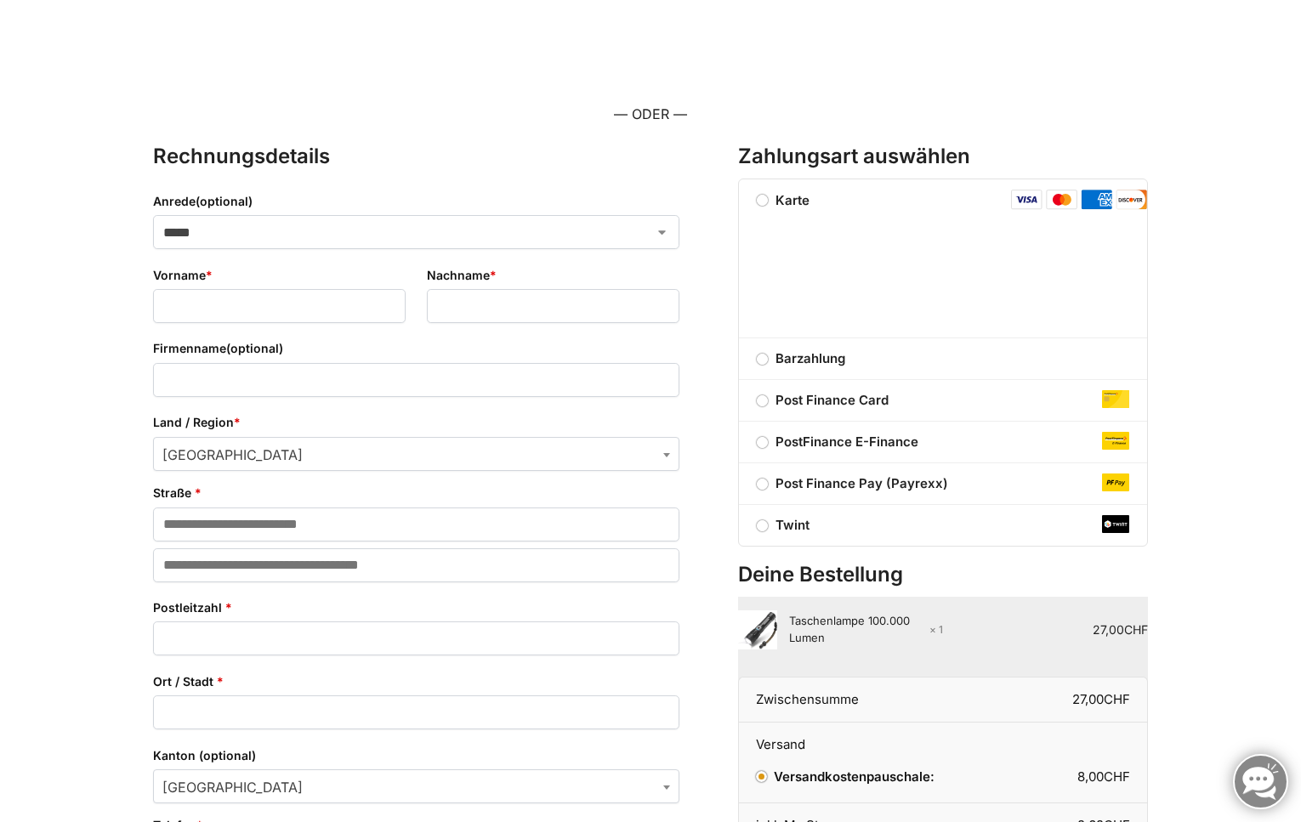
scroll to position [156, 0]
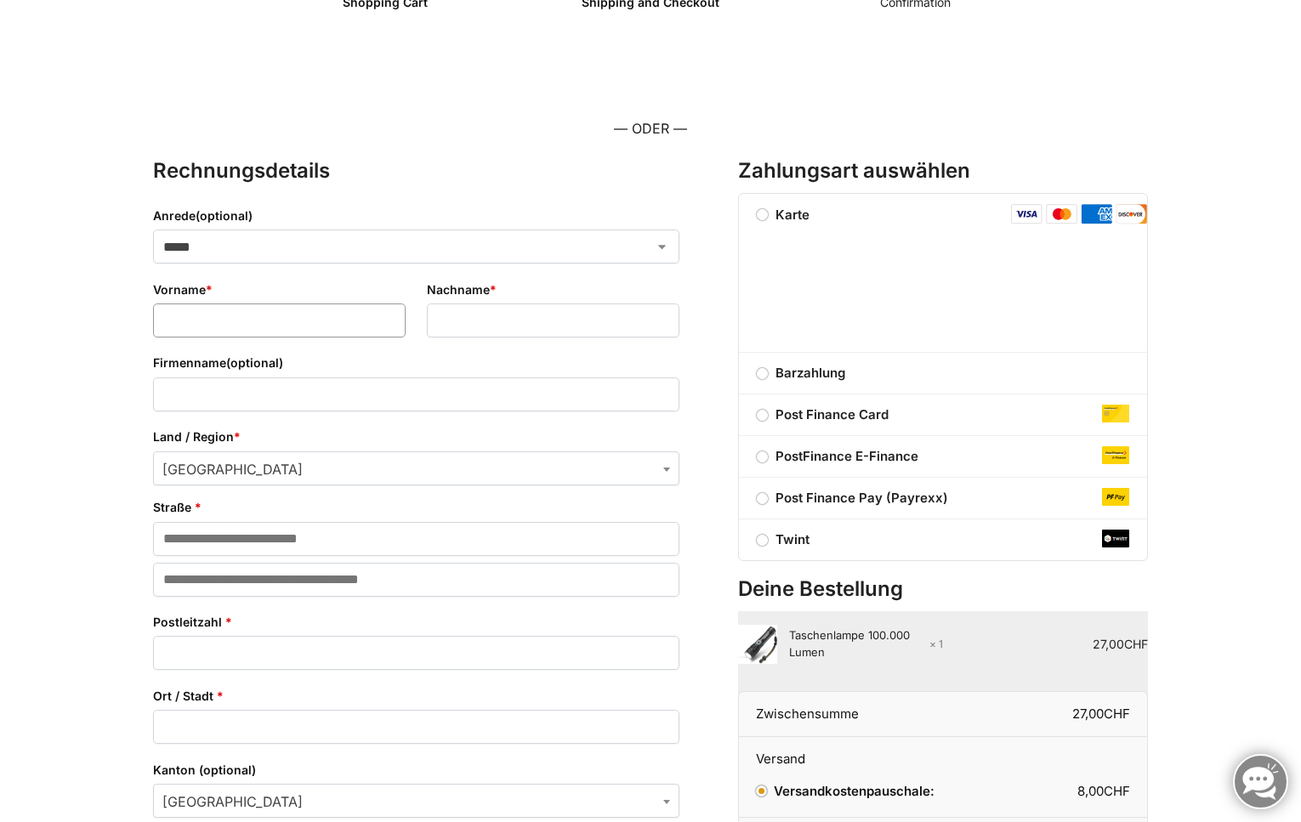
click at [203, 321] on input "Vorname *" at bounding box center [279, 321] width 253 height 34
type input "******"
click at [470, 320] on input "Nachname *" at bounding box center [553, 321] width 253 height 34
type input "*"
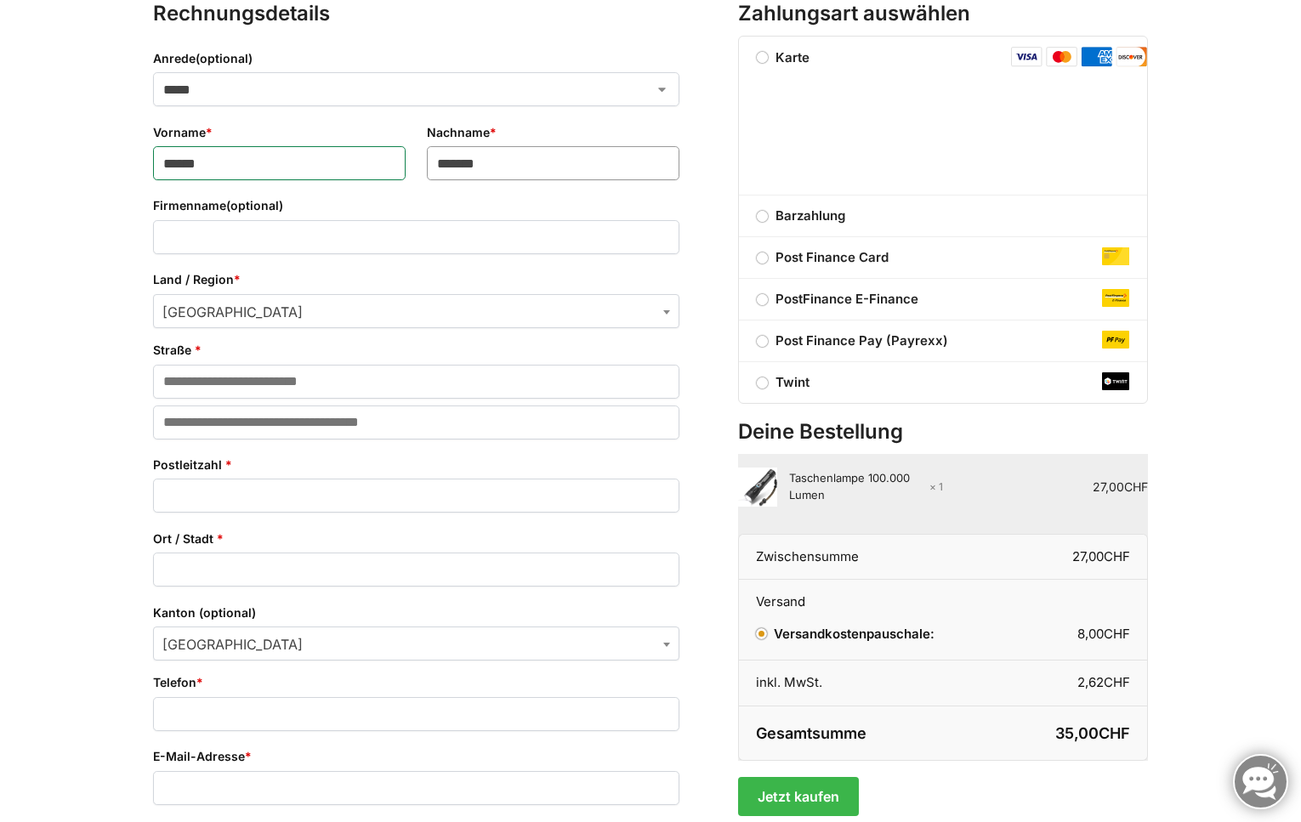
scroll to position [326, 0]
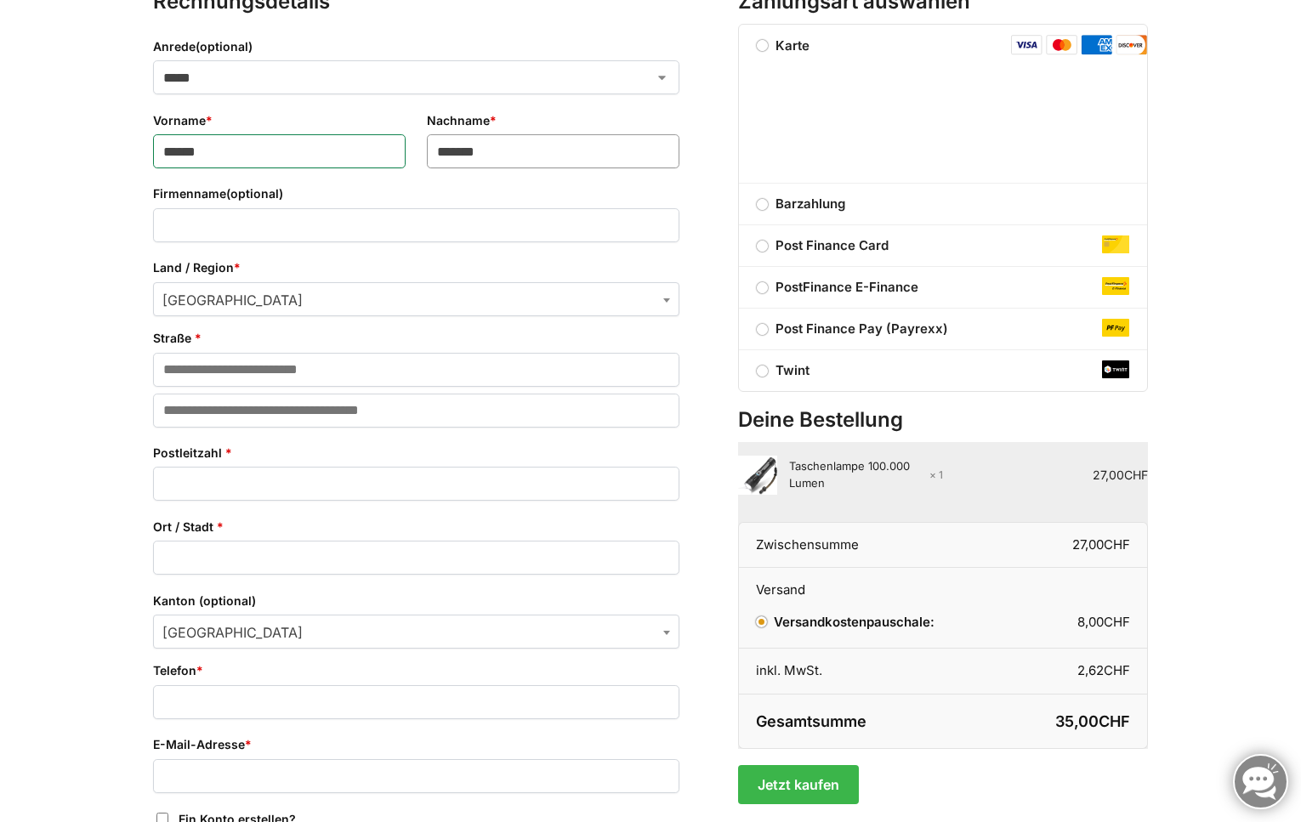
type input "*******"
click at [235, 383] on input "Straße *" at bounding box center [416, 370] width 526 height 34
type input "**********"
click at [253, 480] on input "Postleitzahl *" at bounding box center [416, 484] width 526 height 34
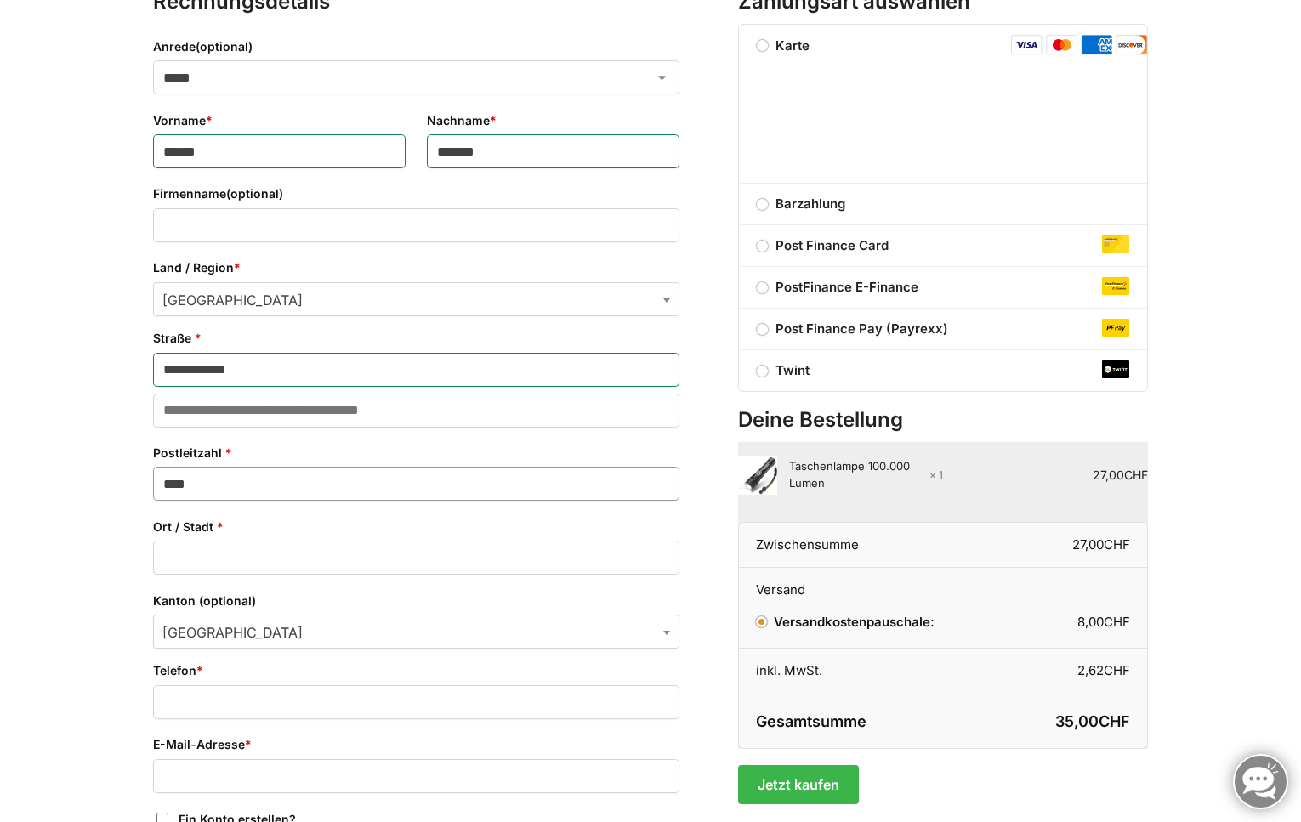
type input "****"
click at [223, 558] on input "Ort / Stadt *" at bounding box center [416, 558] width 526 height 34
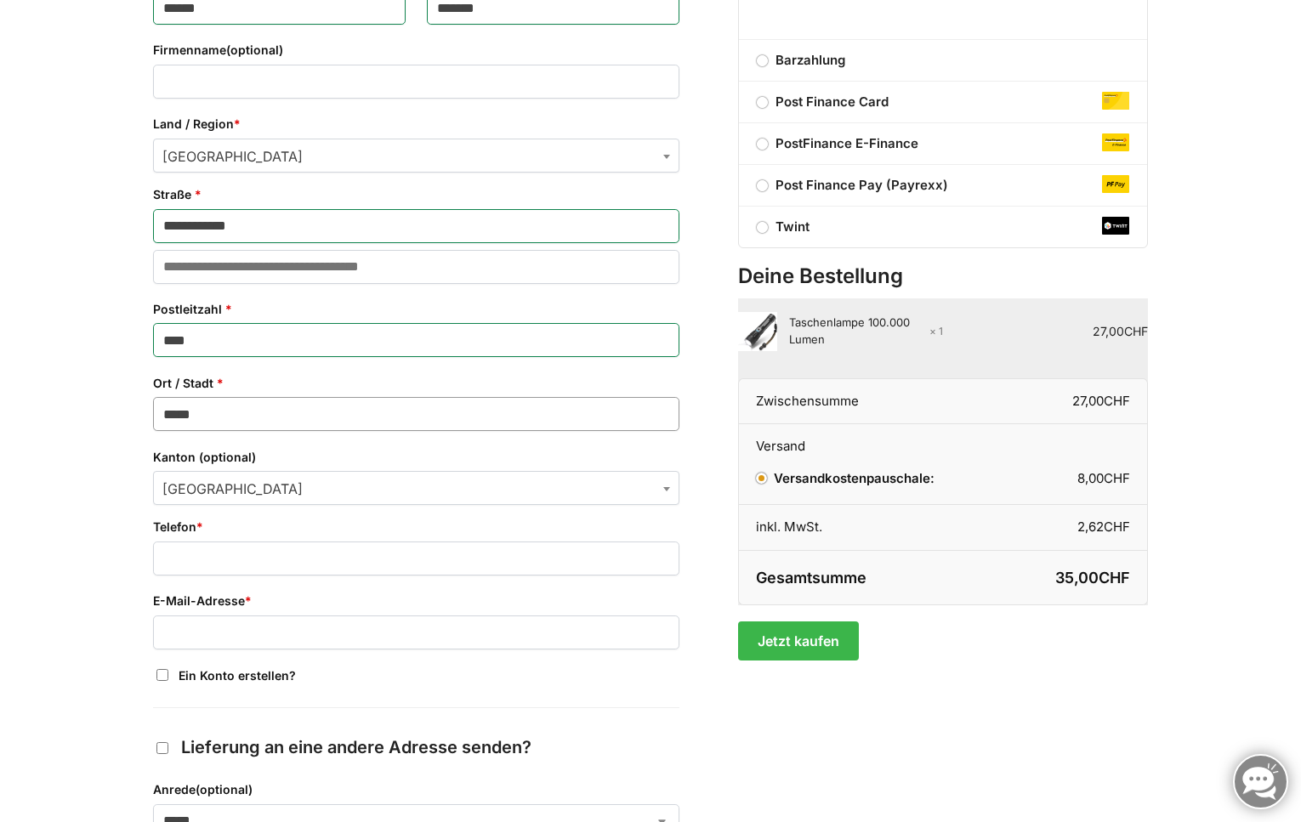
type input "*****"
click at [206, 495] on span "Bern" at bounding box center [416, 489] width 525 height 34
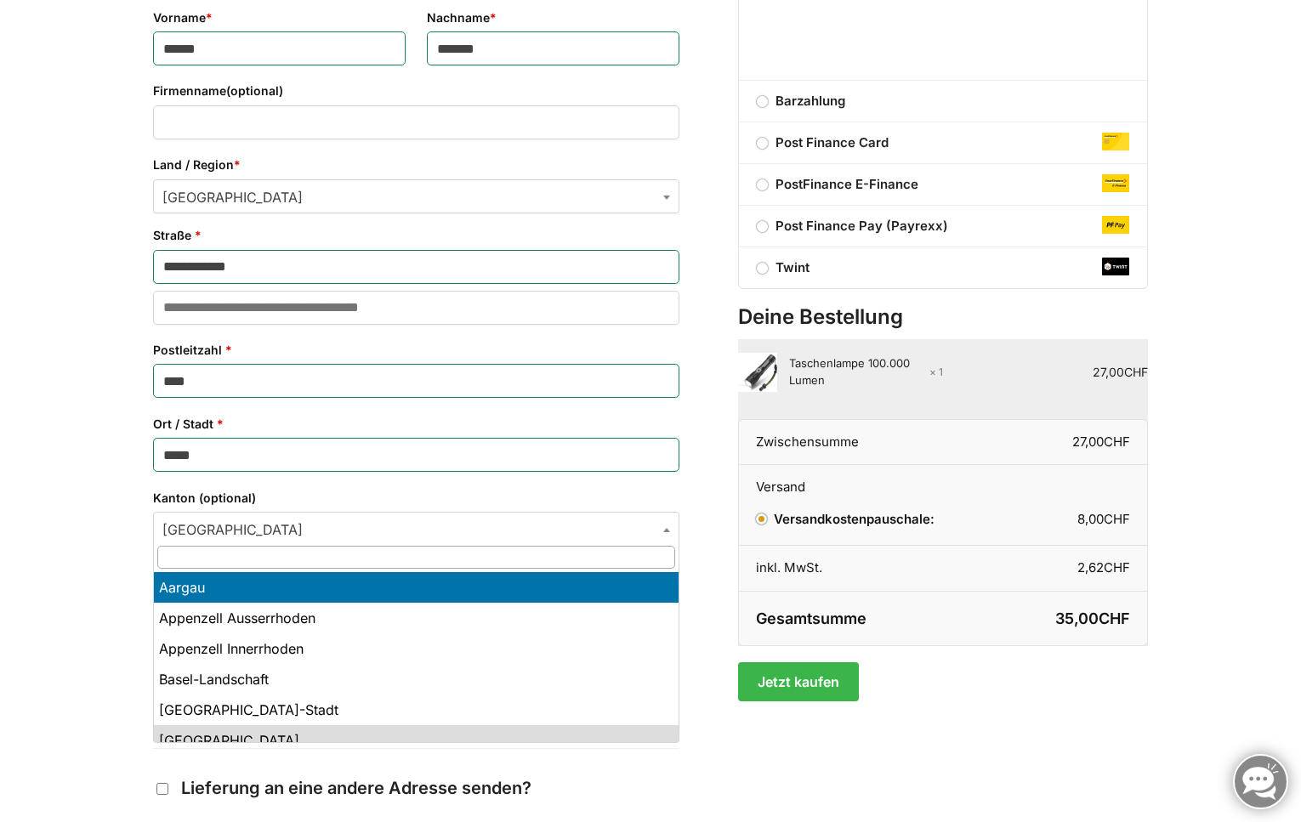
scroll to position [469, 0]
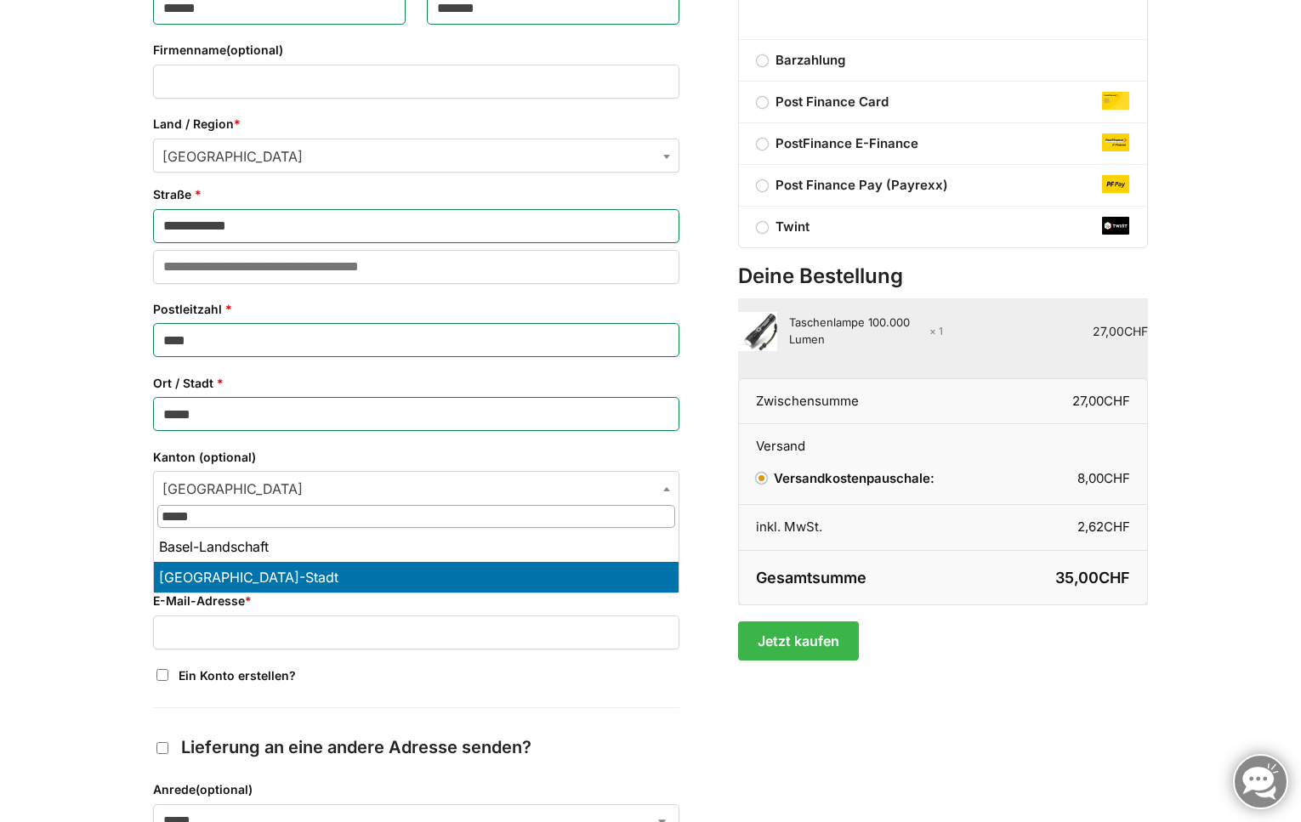
type input "*****"
select select "**"
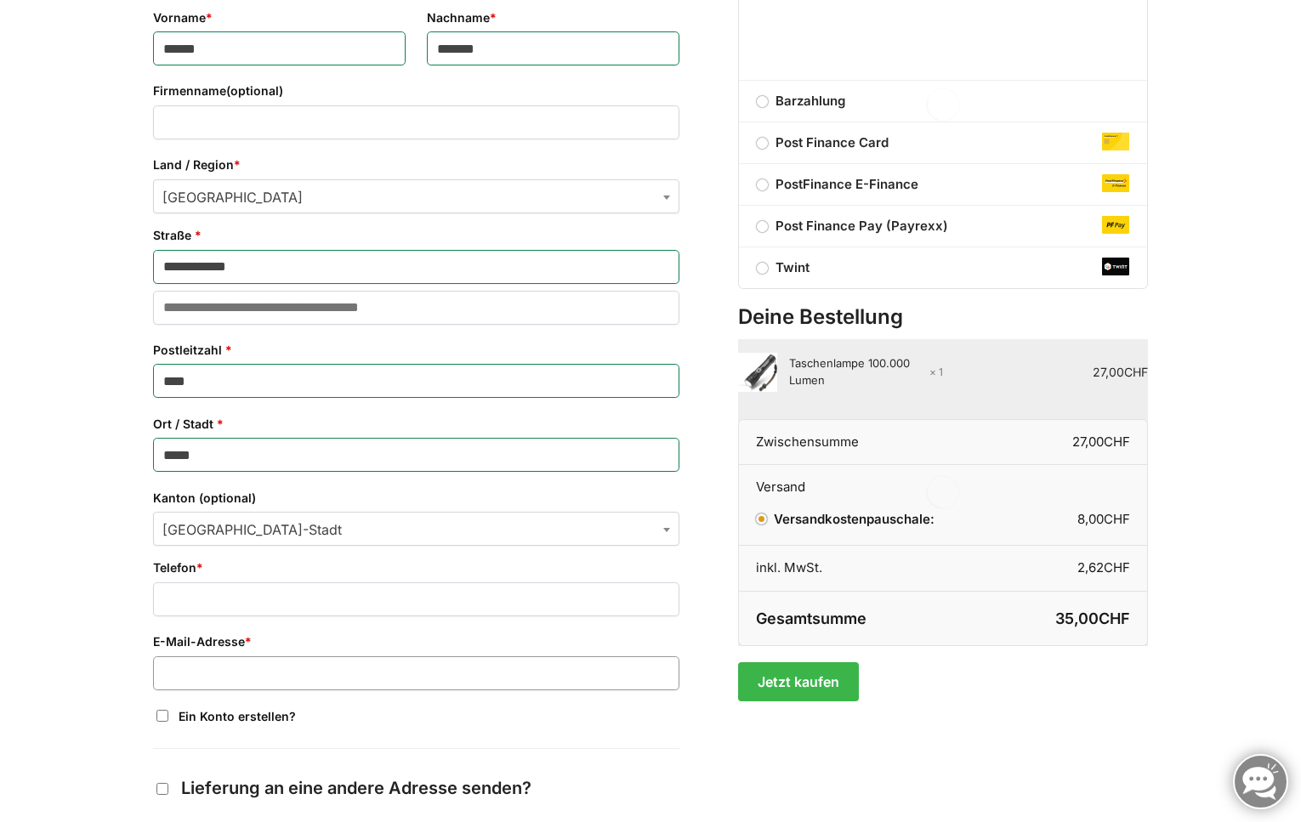
click at [199, 657] on input "E-Mail-Adresse *" at bounding box center [416, 674] width 526 height 34
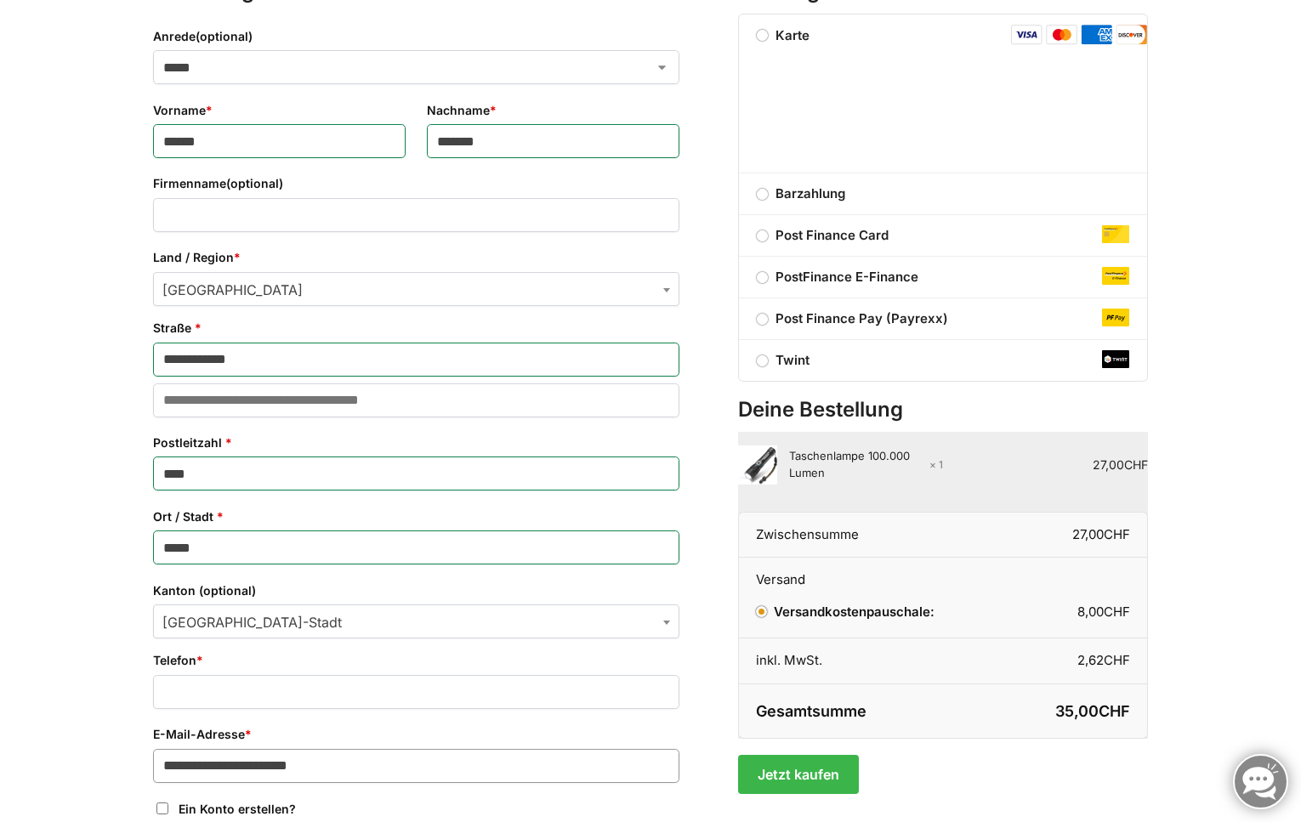
scroll to position [526, 0]
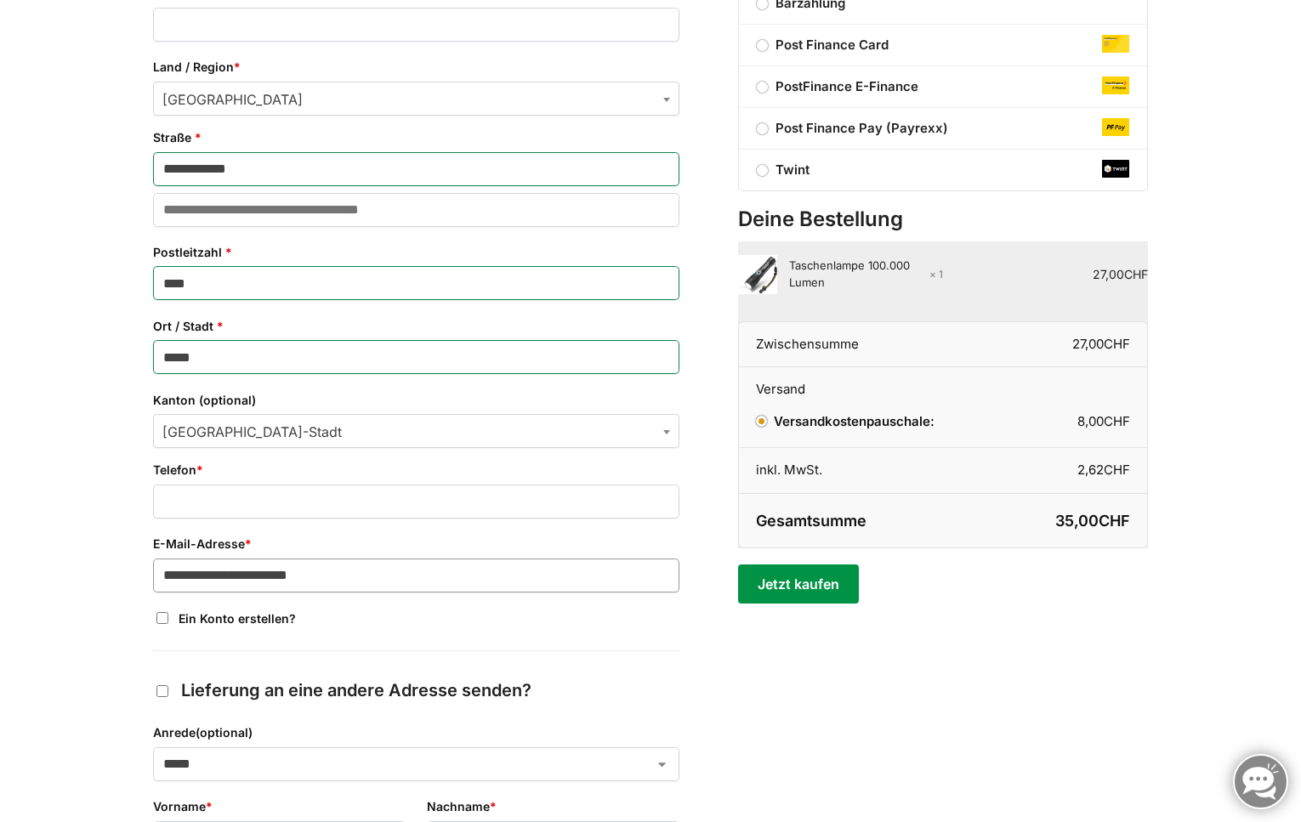
type input "**********"
click at [811, 583] on button "Jetzt kaufen" at bounding box center [798, 584] width 120 height 39
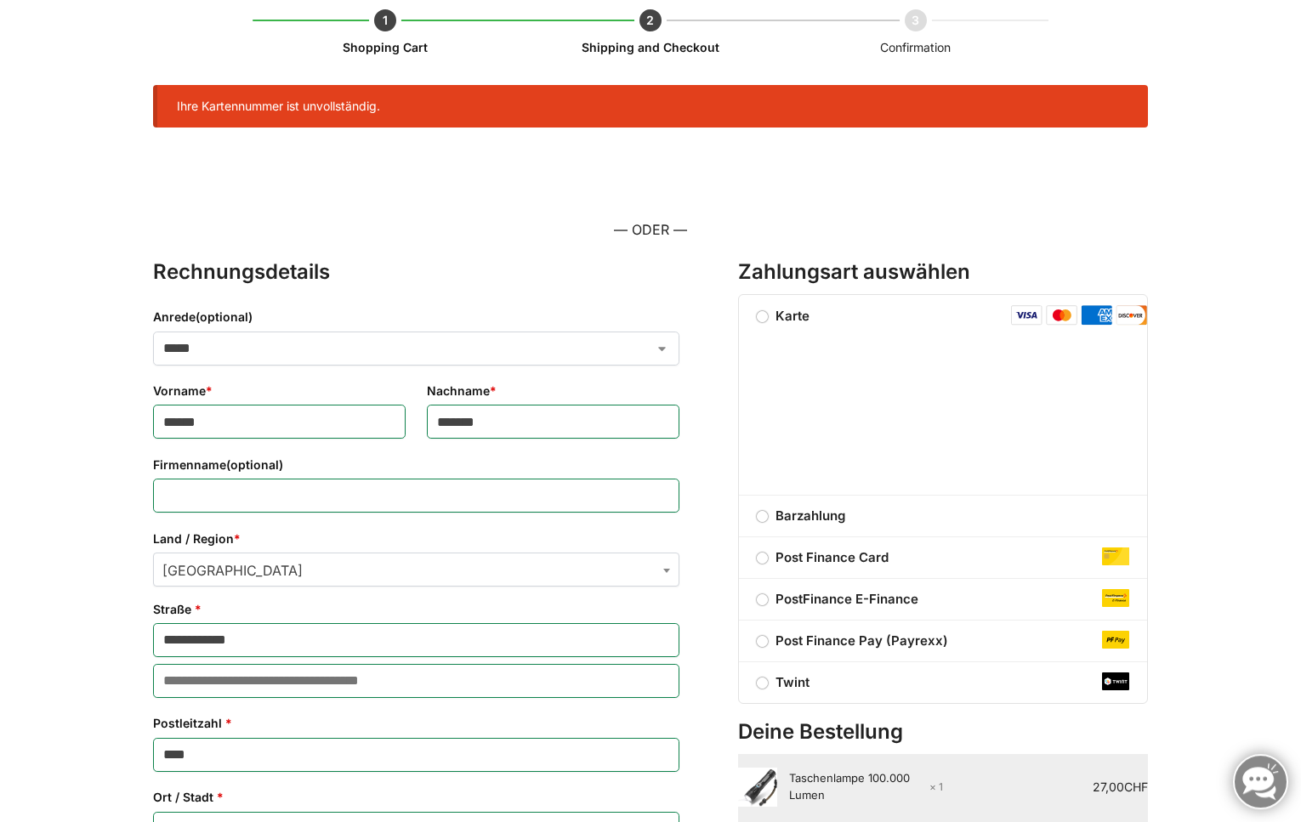
scroll to position [111, 0]
click at [765, 683] on label "Twint" at bounding box center [943, 683] width 408 height 20
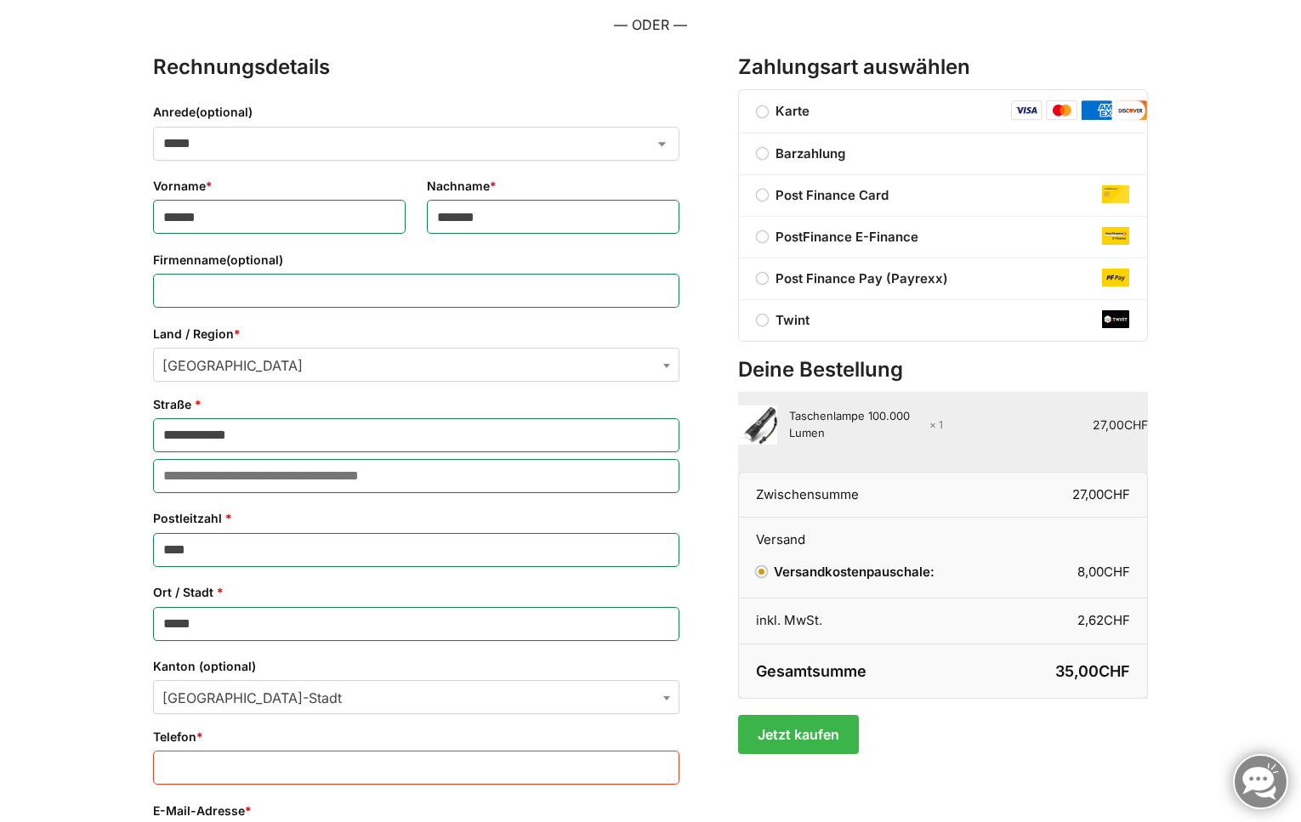
scroll to position [343, 0]
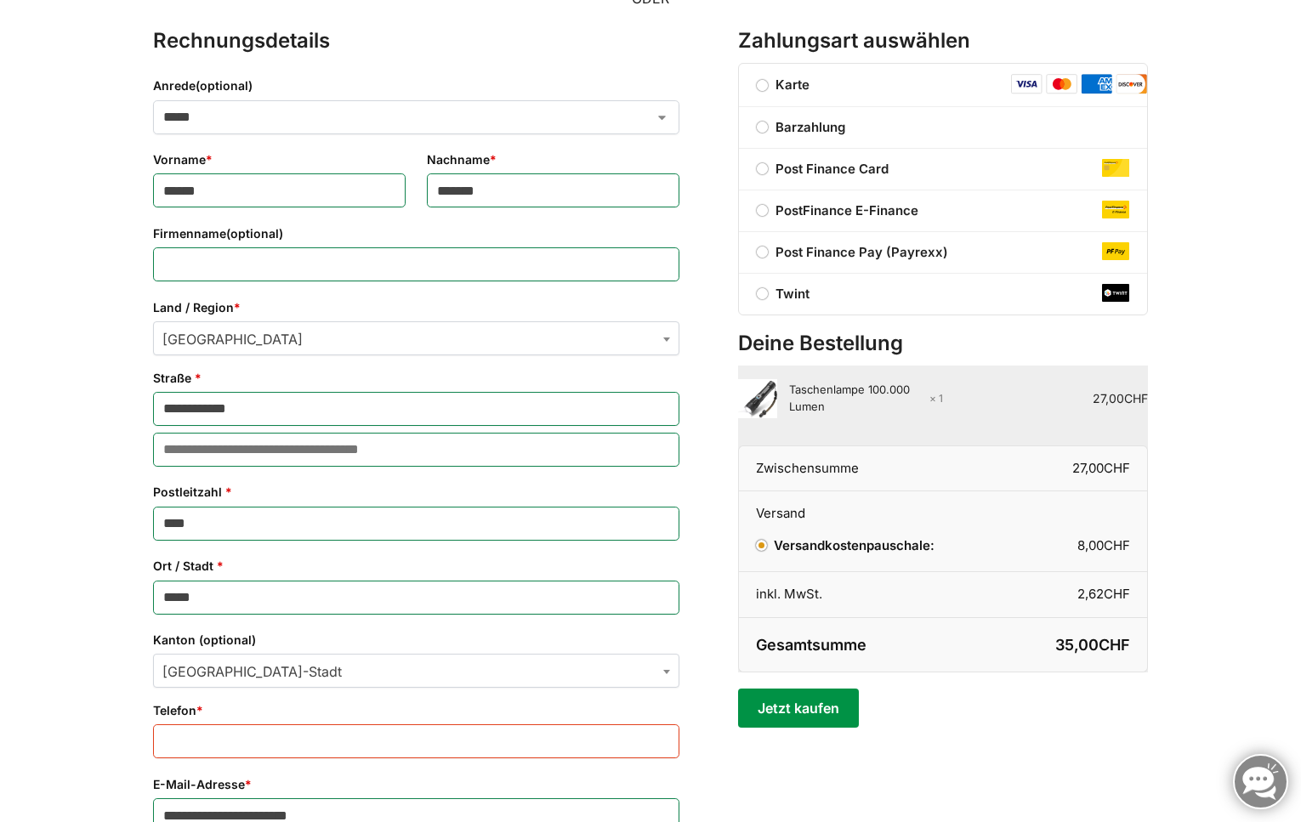
click at [803, 711] on button "Jetzt kaufen" at bounding box center [798, 708] width 120 height 39
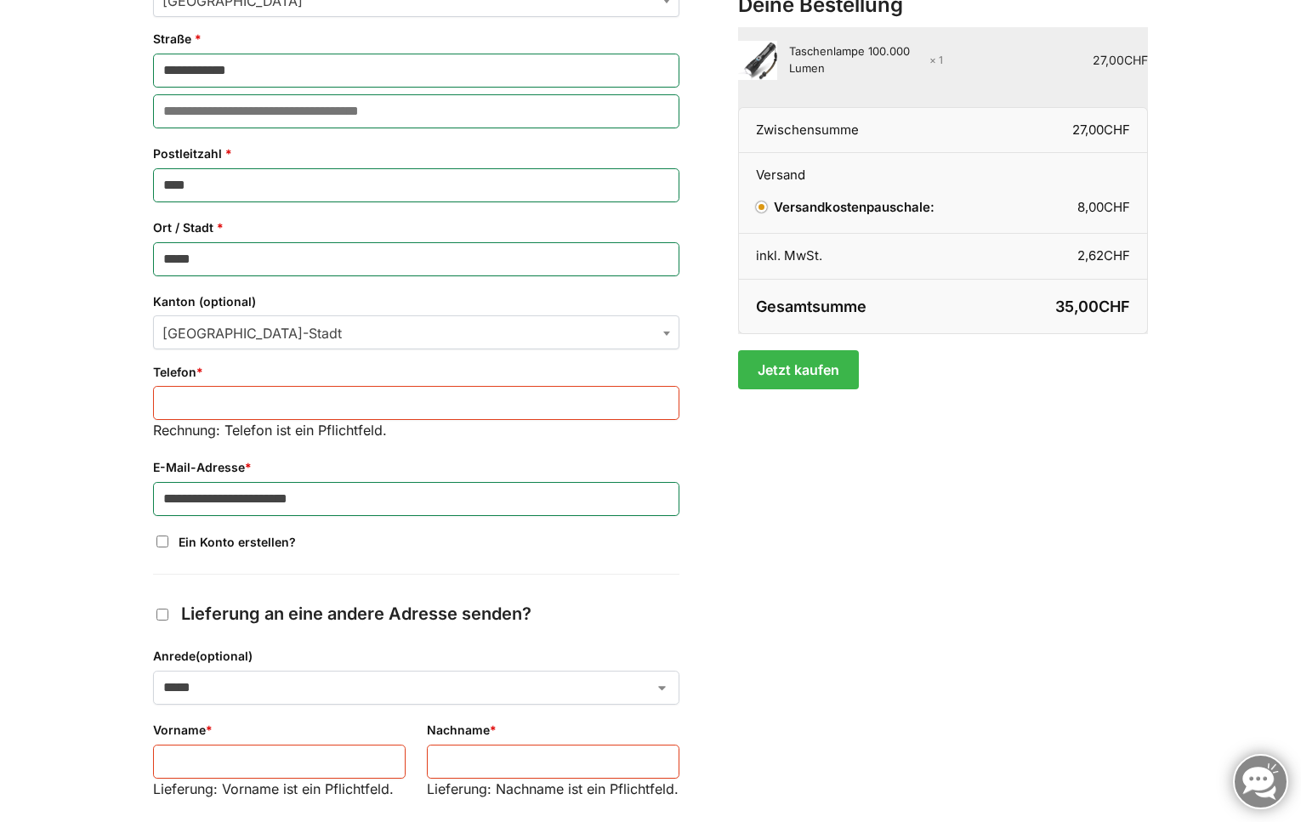
scroll to position [783, 0]
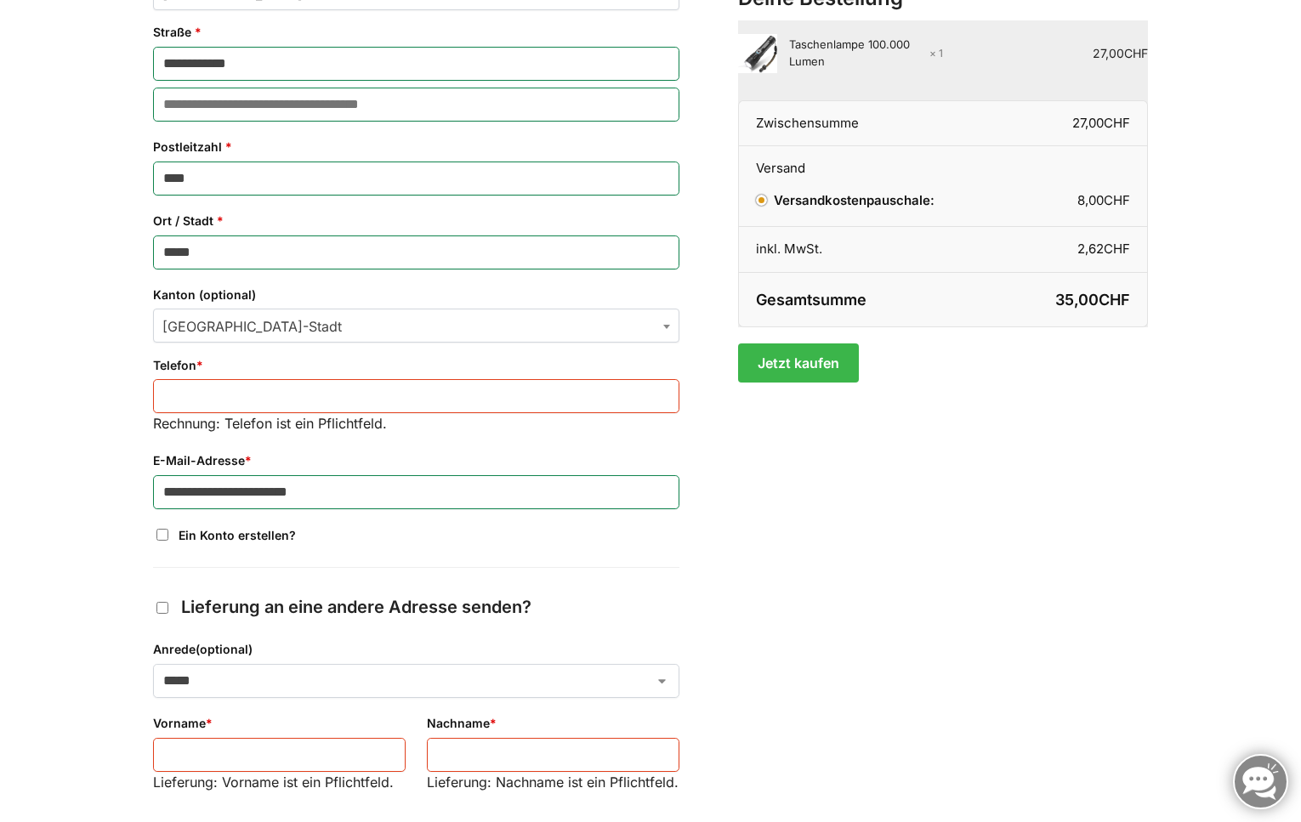
click at [236, 399] on input "Telefon *" at bounding box center [416, 396] width 526 height 34
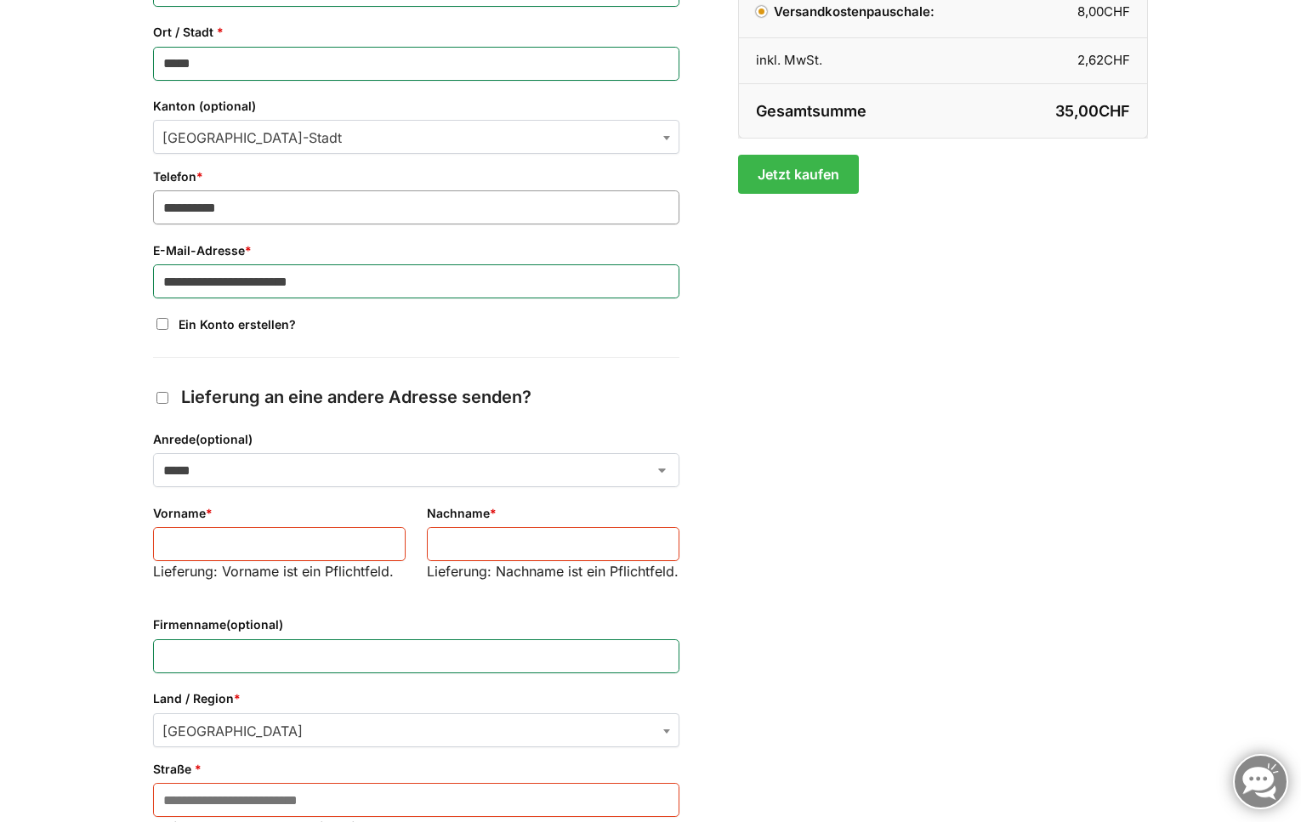
scroll to position [975, 0]
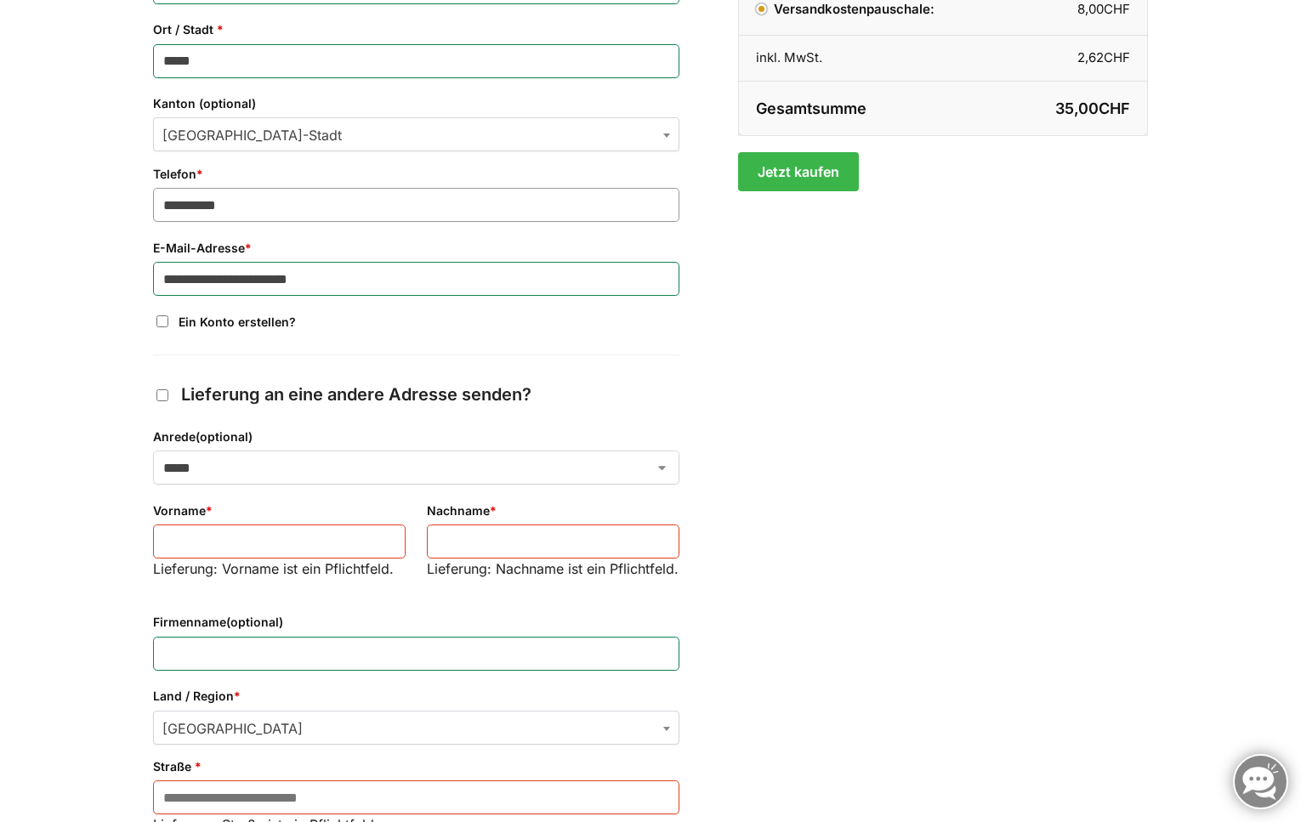
type input "**********"
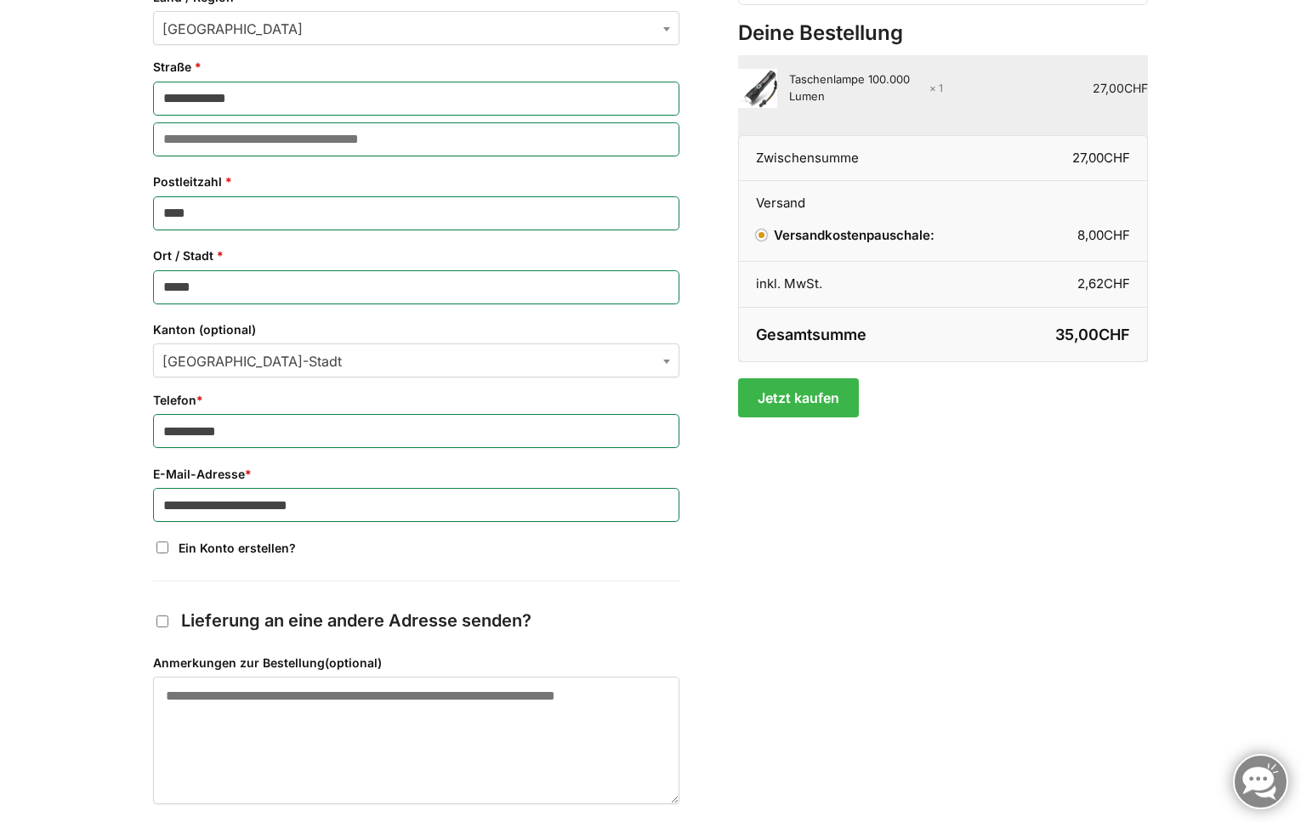
scroll to position [799, 0]
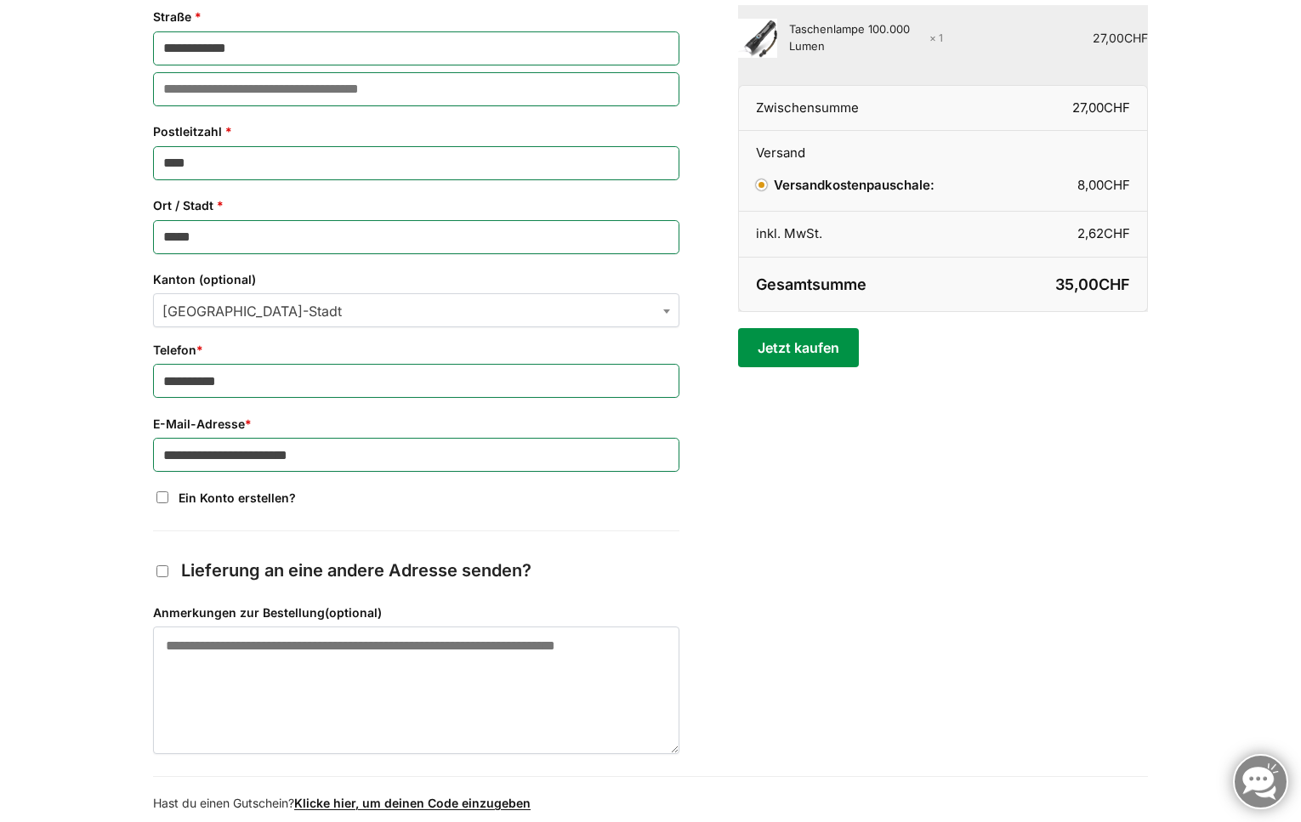
click at [803, 351] on button "Jetzt kaufen" at bounding box center [798, 347] width 120 height 39
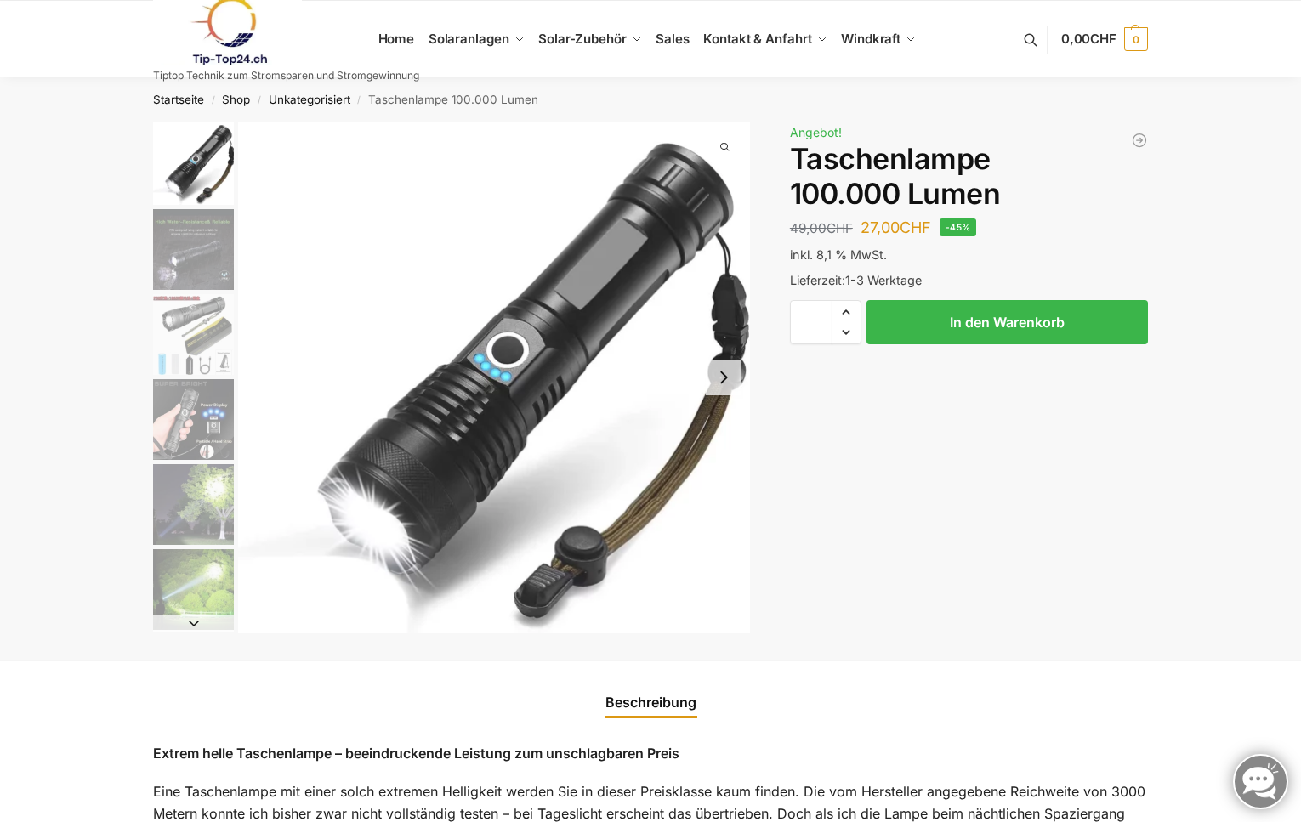
click at [722, 379] on button "Next slide" at bounding box center [724, 378] width 36 height 36
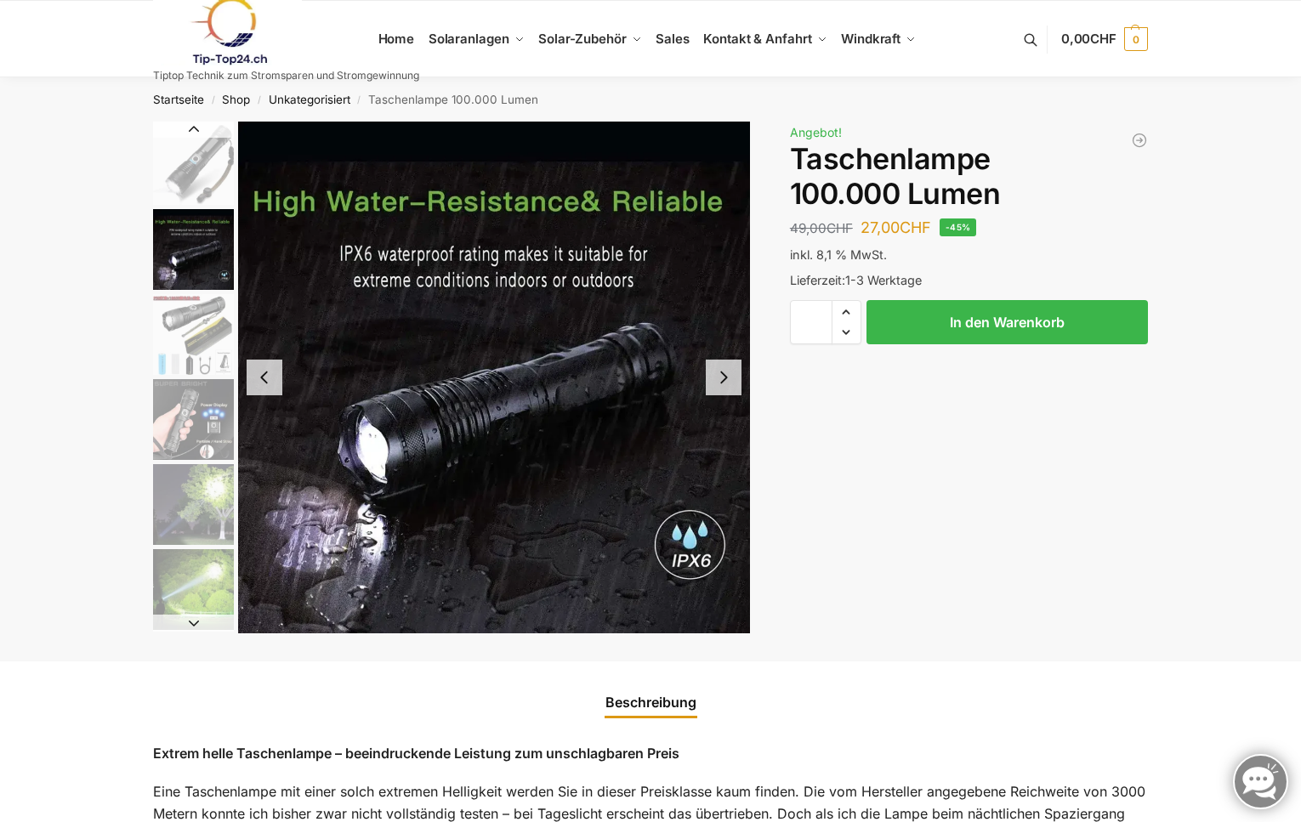
click at [722, 379] on button "Next slide" at bounding box center [724, 378] width 36 height 36
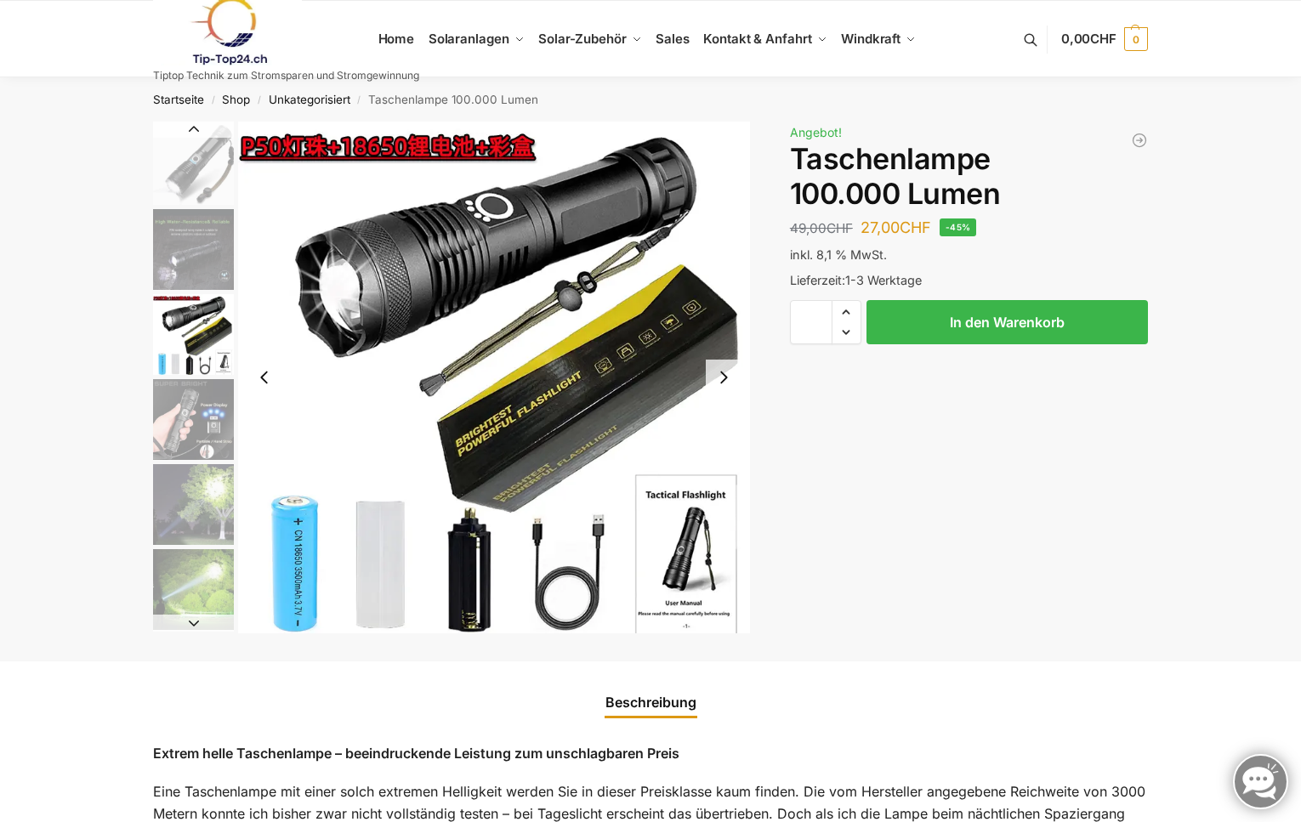
click at [722, 380] on button "Next slide" at bounding box center [724, 378] width 36 height 36
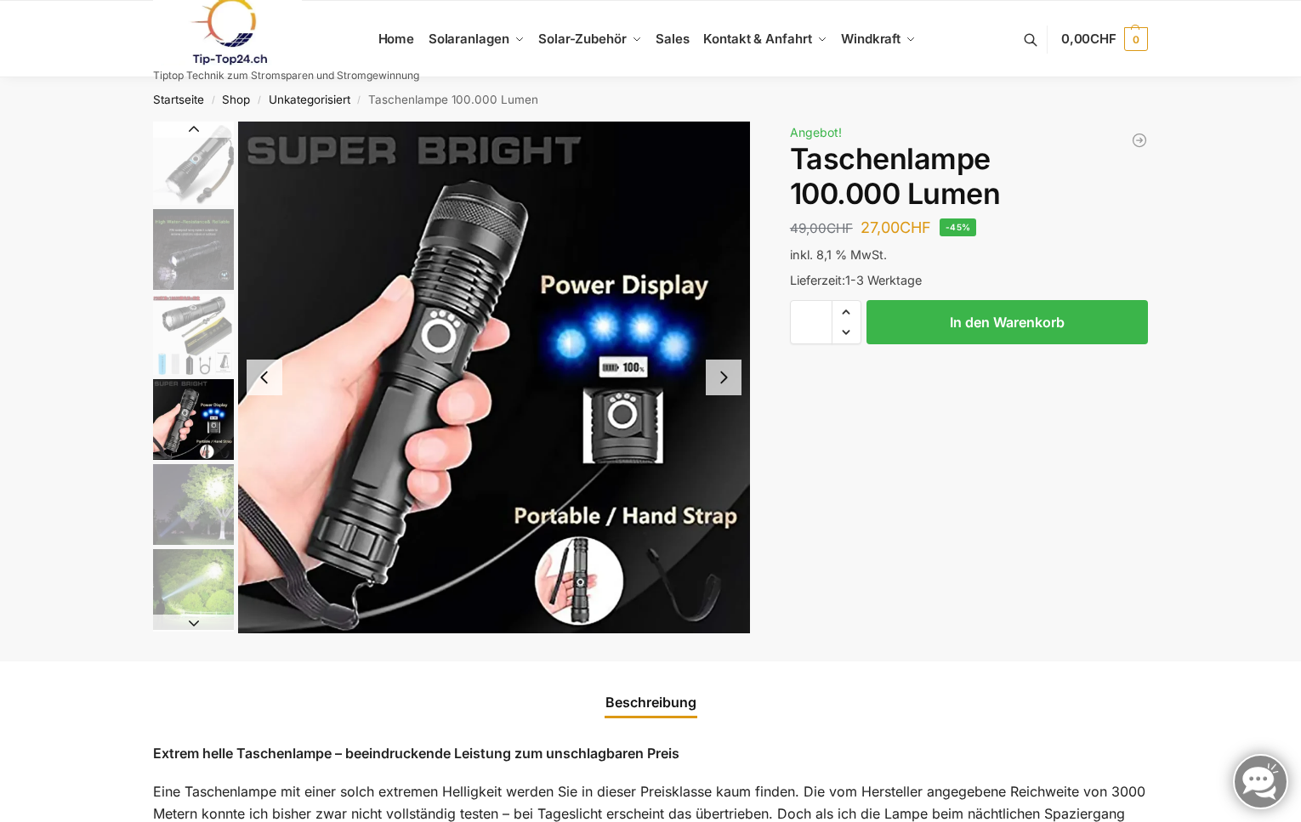
click at [722, 380] on button "Next slide" at bounding box center [724, 378] width 36 height 36
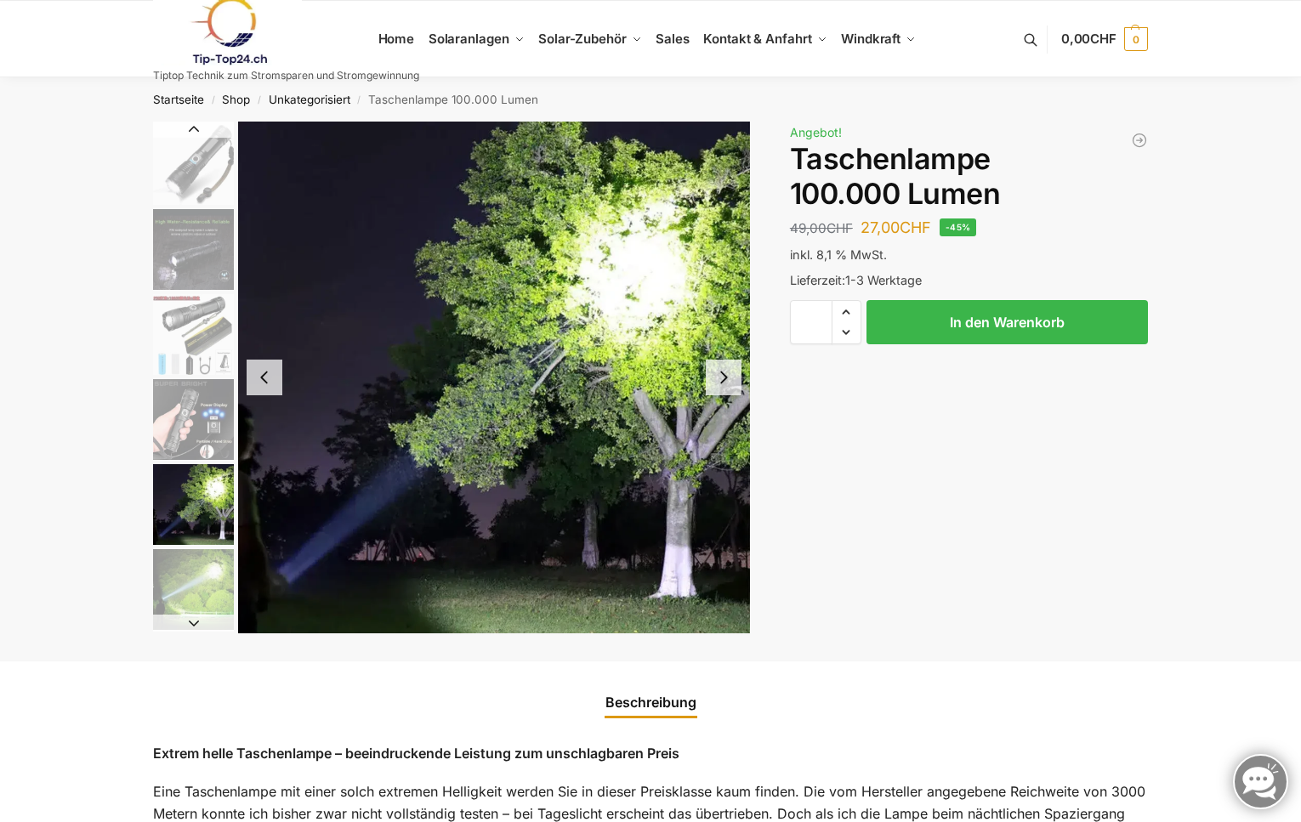
click at [722, 380] on button "Next slide" at bounding box center [724, 378] width 36 height 36
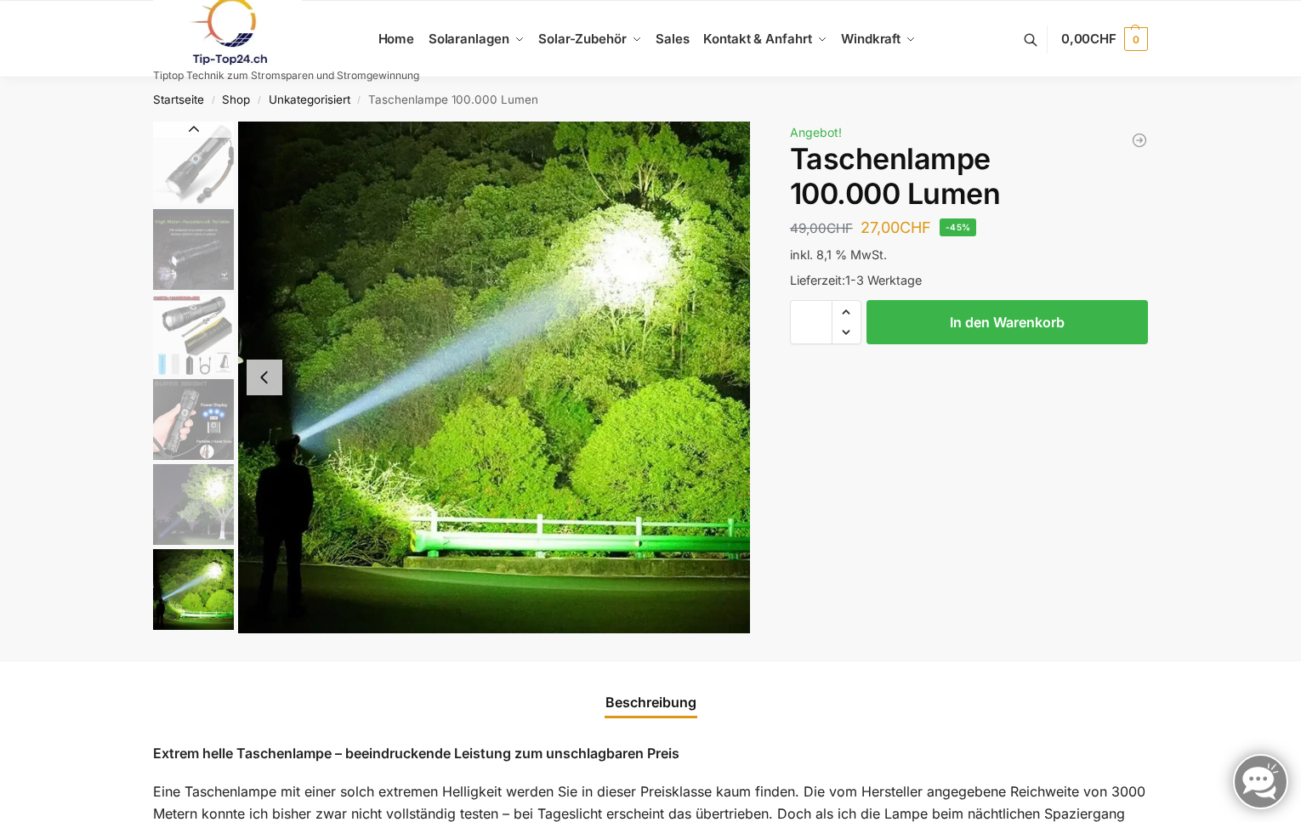
click at [722, 380] on img "6 / 6" at bounding box center [494, 378] width 512 height 512
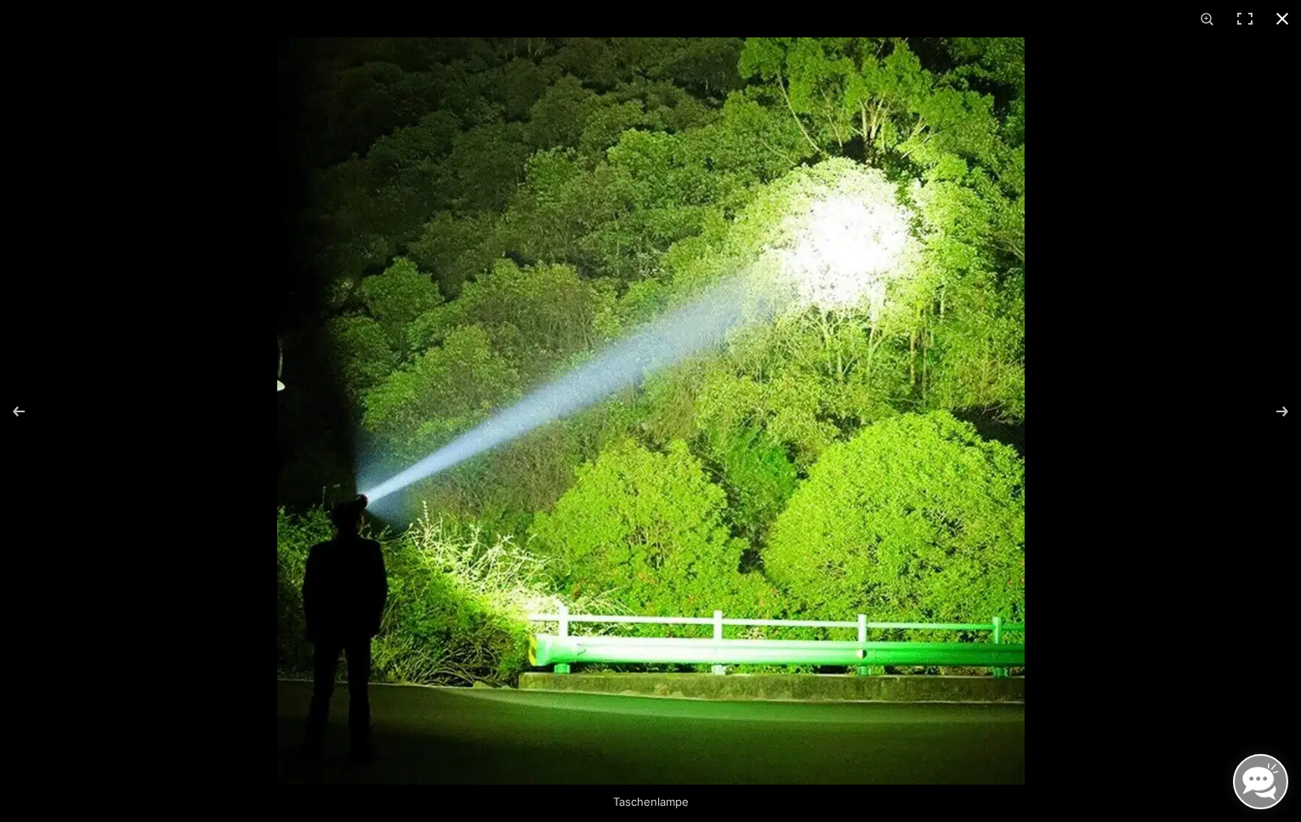
click at [1279, 16] on button "Close (Esc)" at bounding box center [1282, 18] width 37 height 37
